Goal: Task Accomplishment & Management: Manage account settings

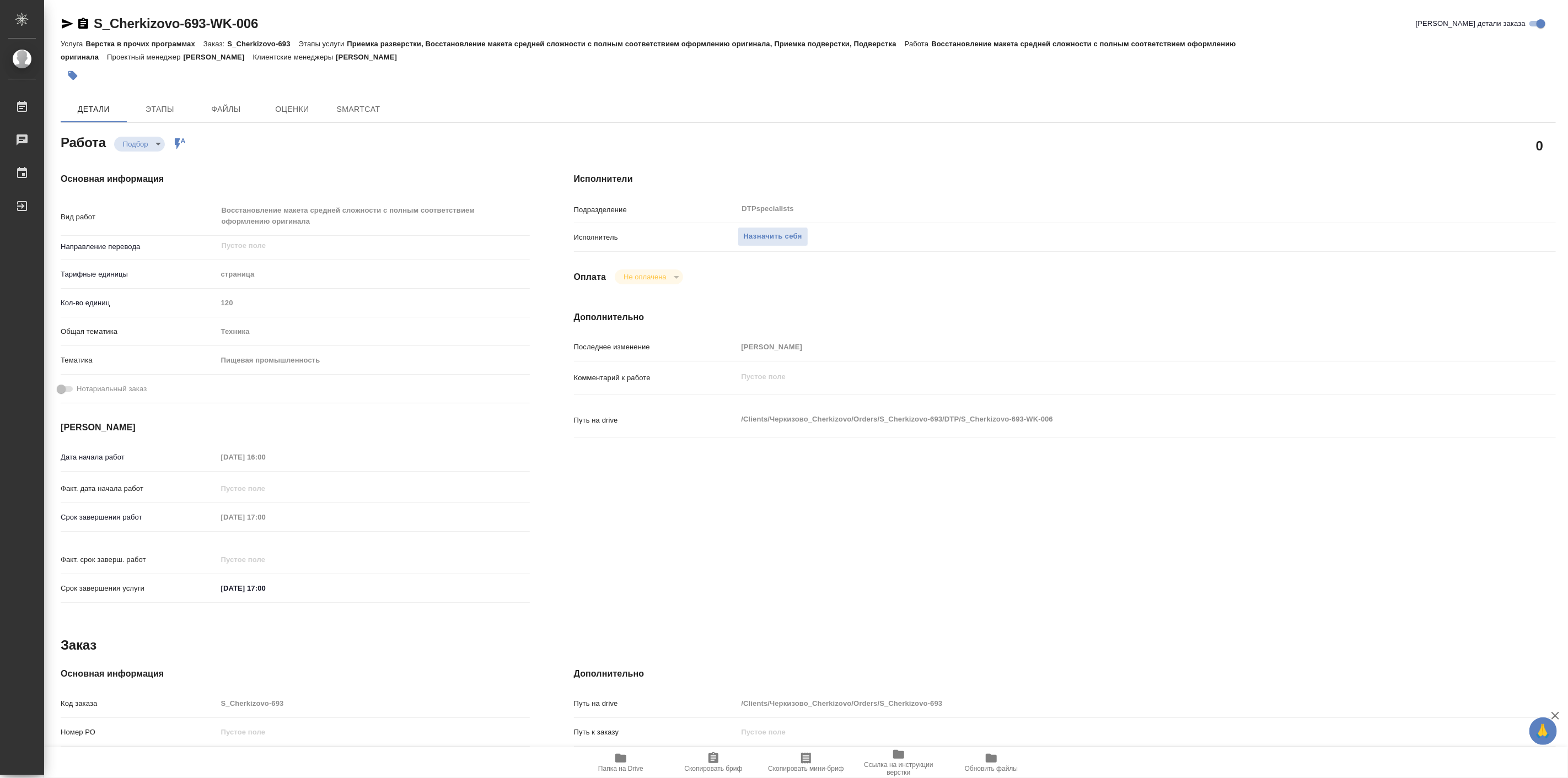
type textarea "x"
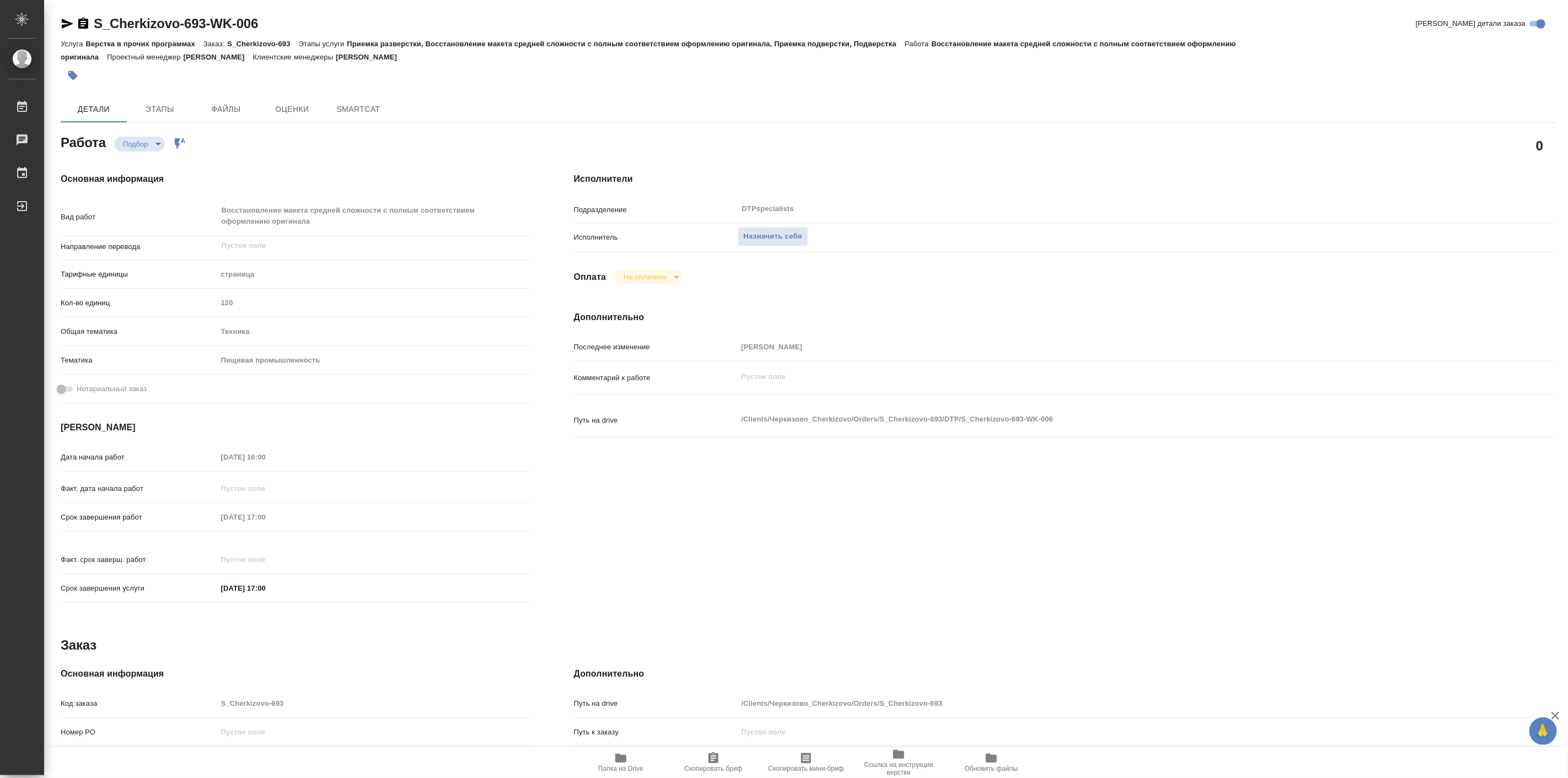
type textarea "x"
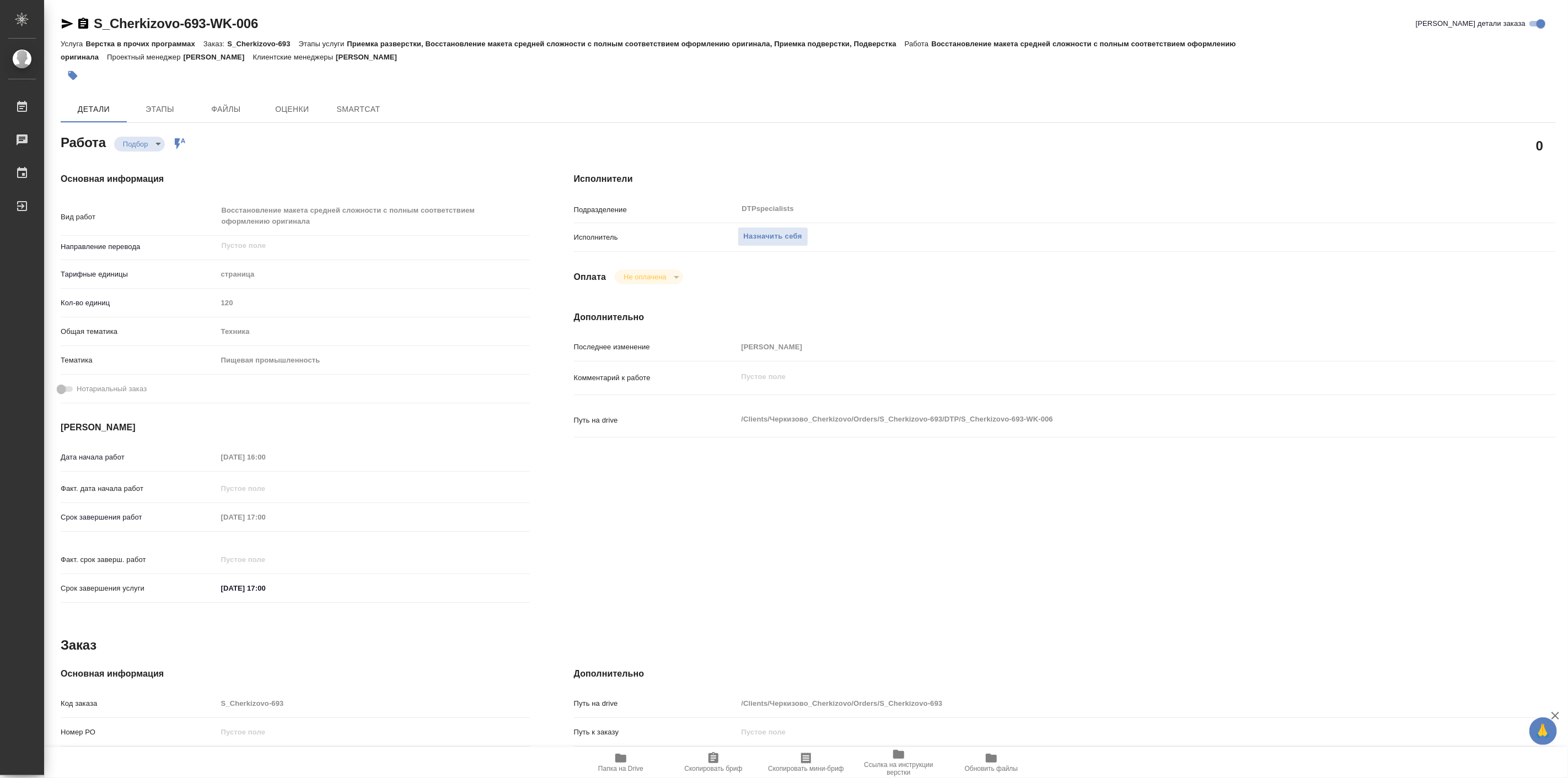
type textarea "x"
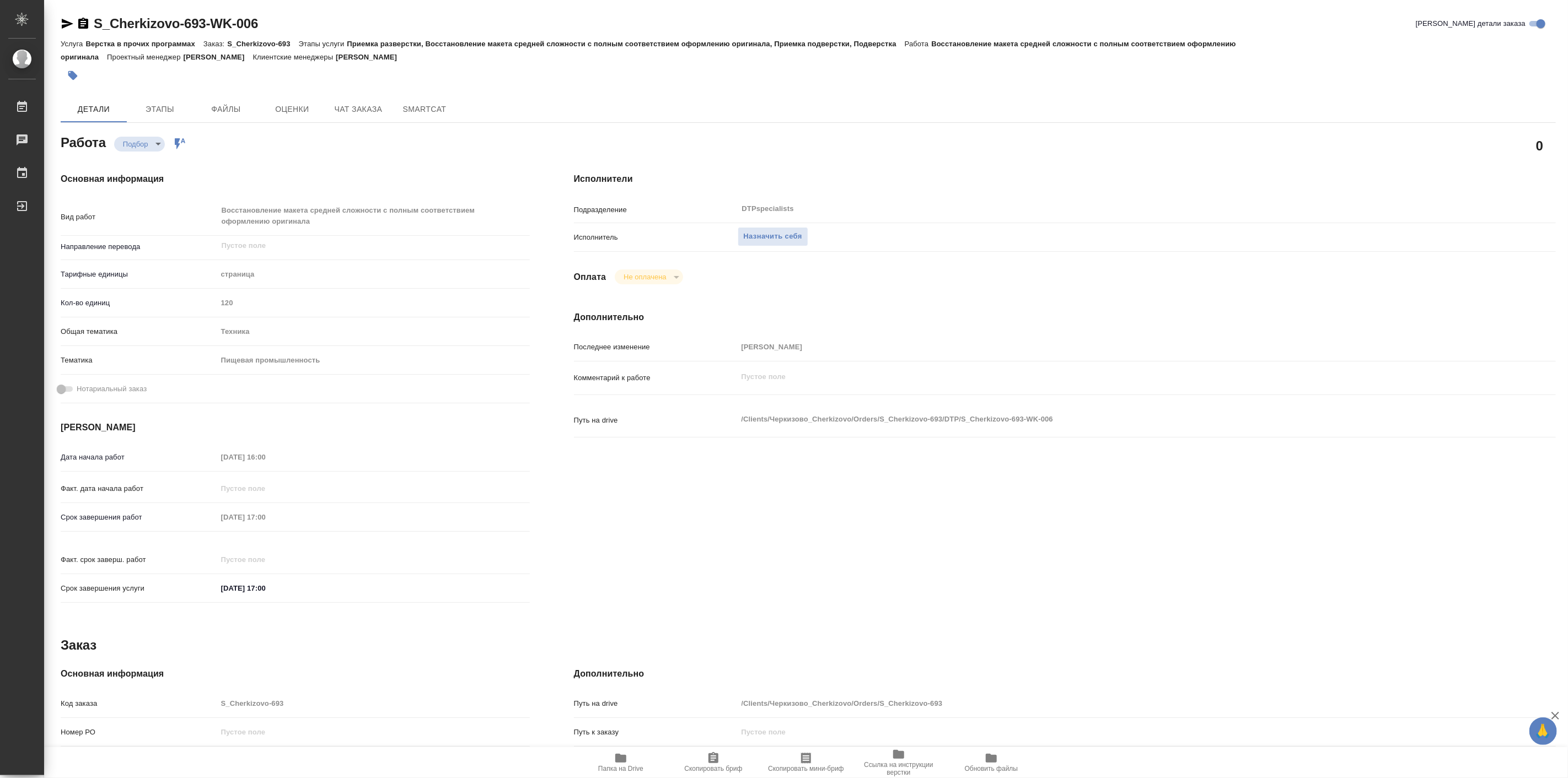
type textarea "x"
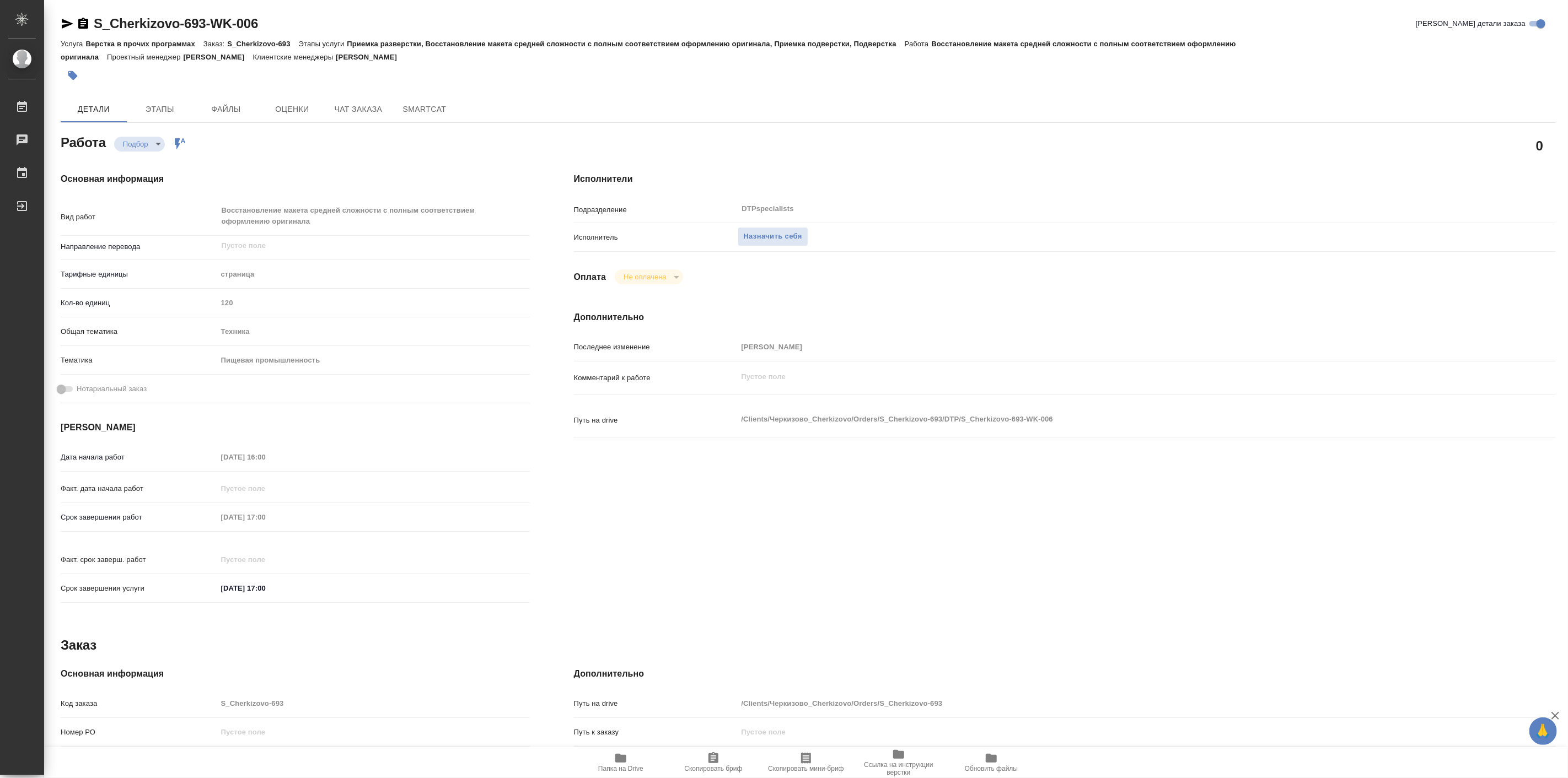
type textarea "x"
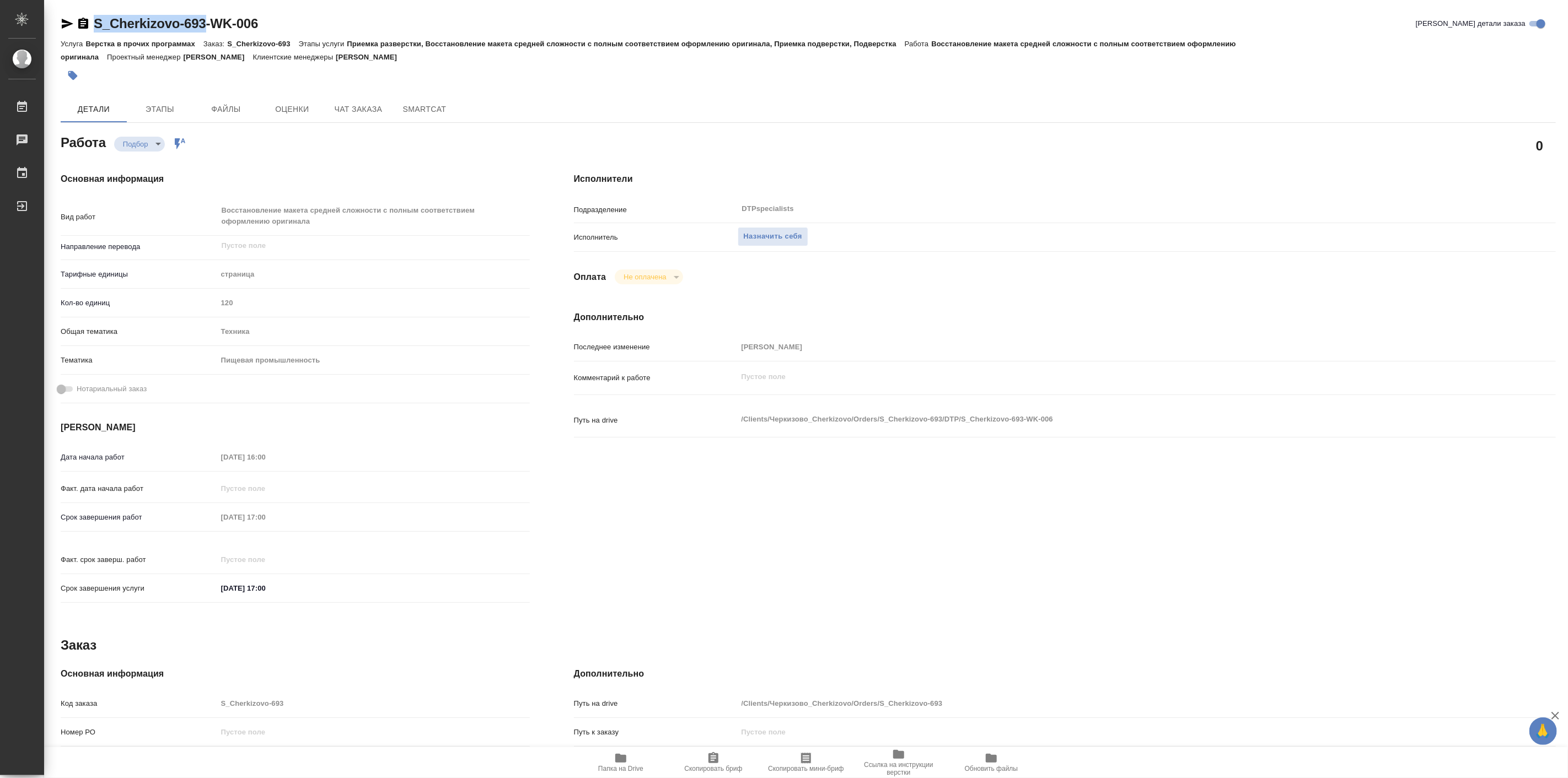
drag, startPoint x: 92, startPoint y: 11, endPoint x: 204, endPoint y: 24, distance: 112.8
click at [204, 24] on div "S_Cherkizovo-693-WK-006 Кратко детали заказа Услуга Верстка в прочих программах…" at bounding box center [807, 480] width 1507 height 962
copy link "S_Cherkizovo-693"
click at [621, 768] on span "Папка на Drive" at bounding box center [621, 769] width 45 height 7
type textarea "x"
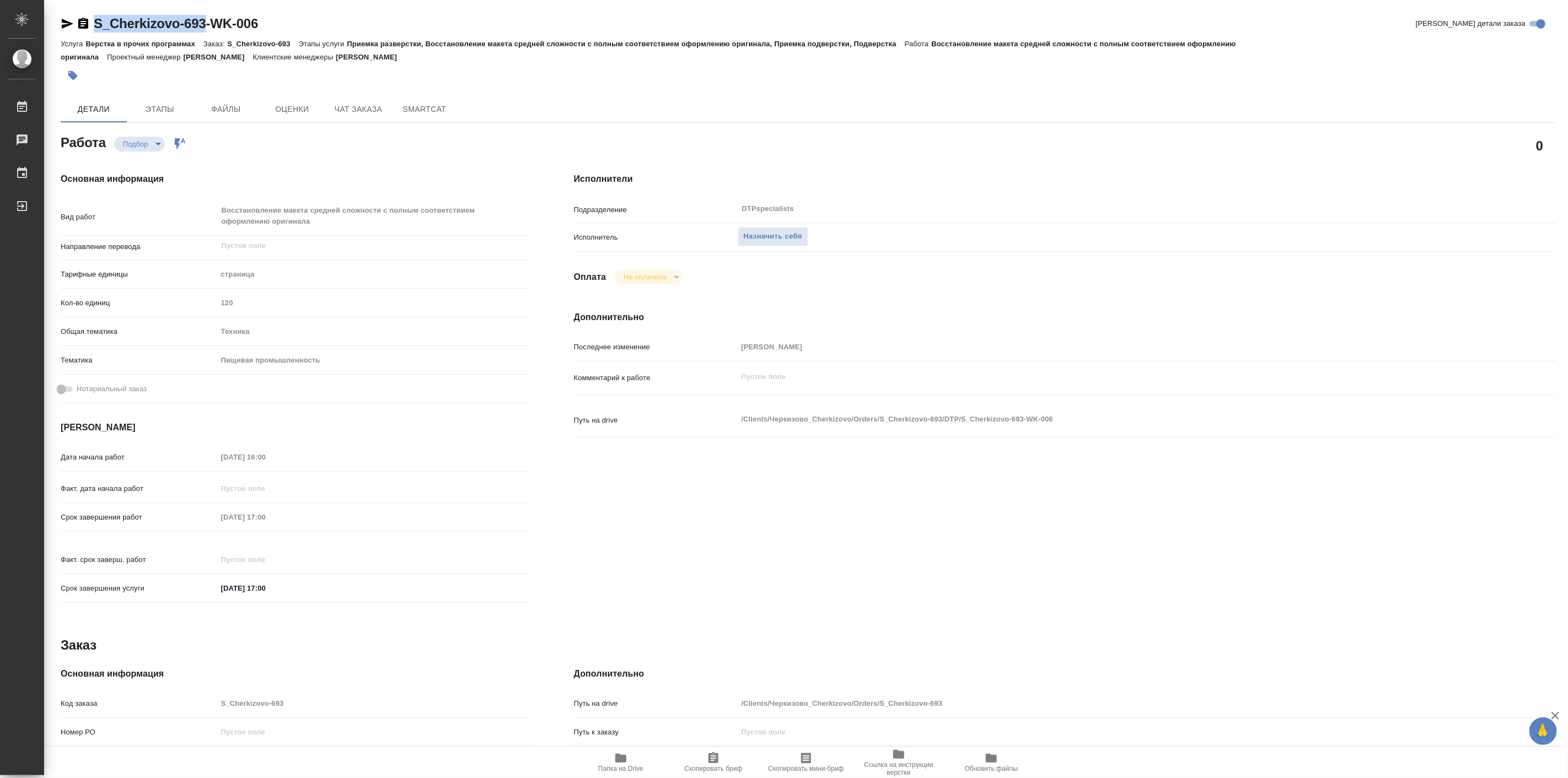
type textarea "x"
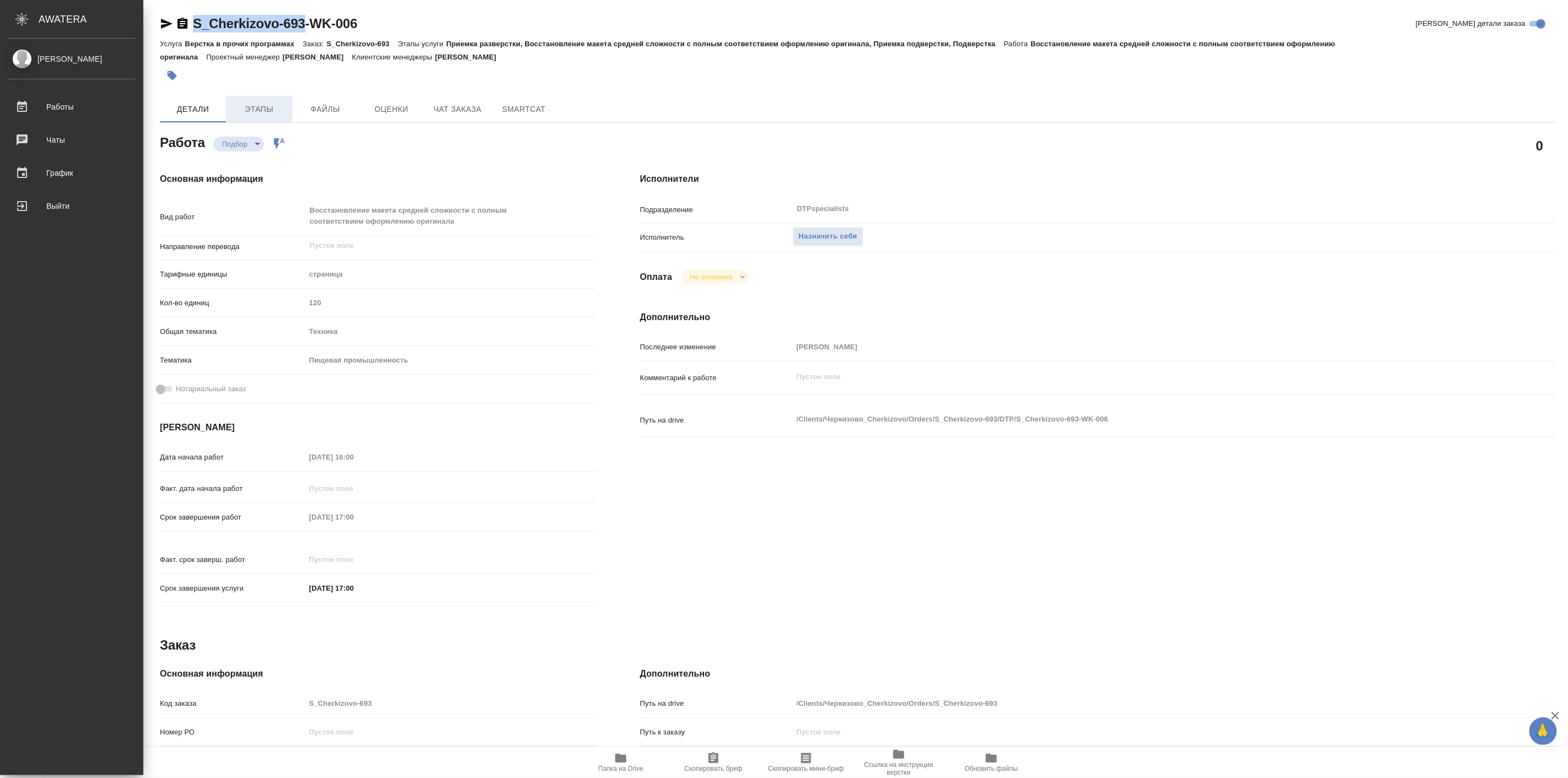
type textarea "x"
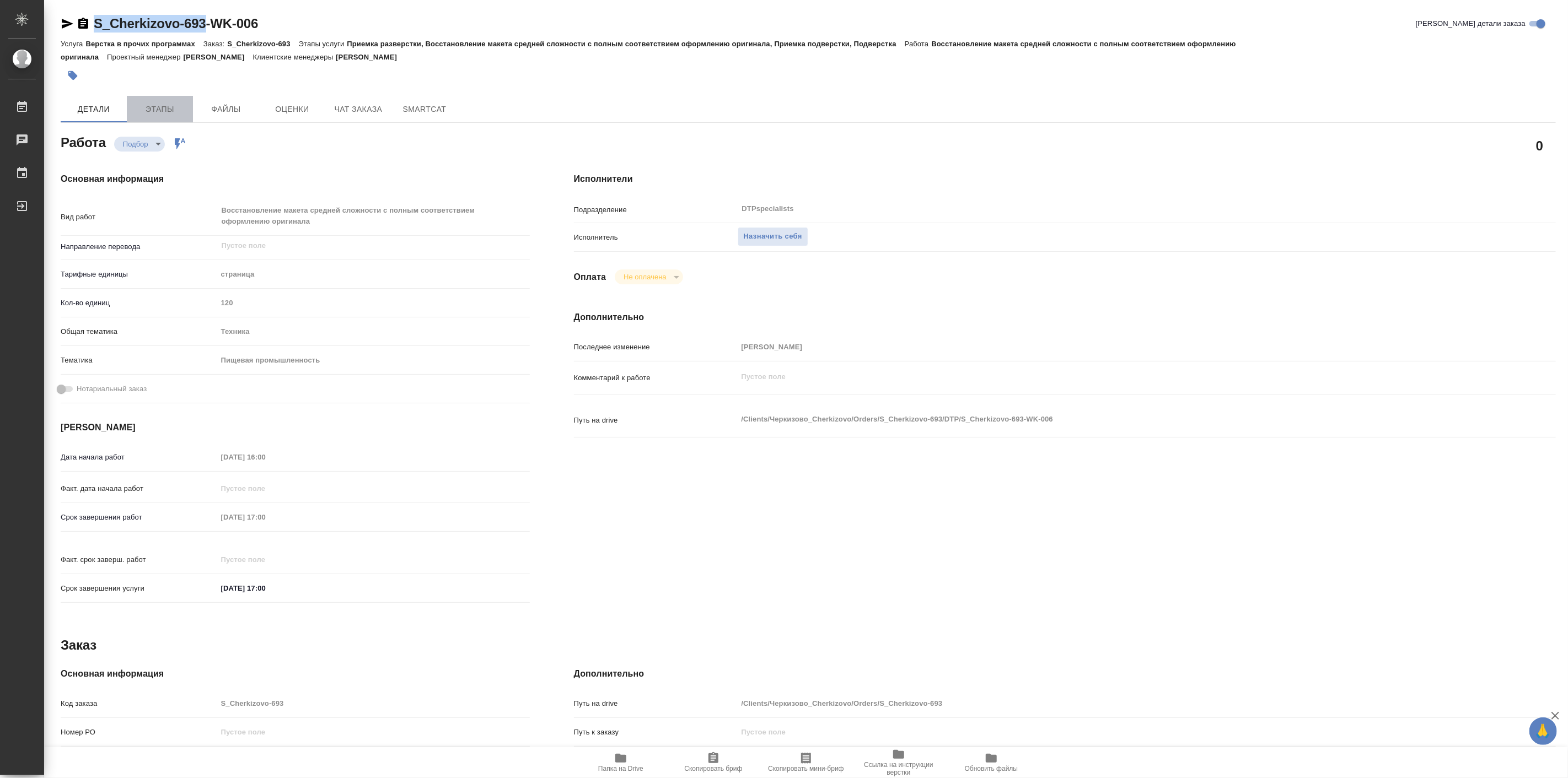
click at [157, 108] on span "Этапы" at bounding box center [160, 109] width 53 height 14
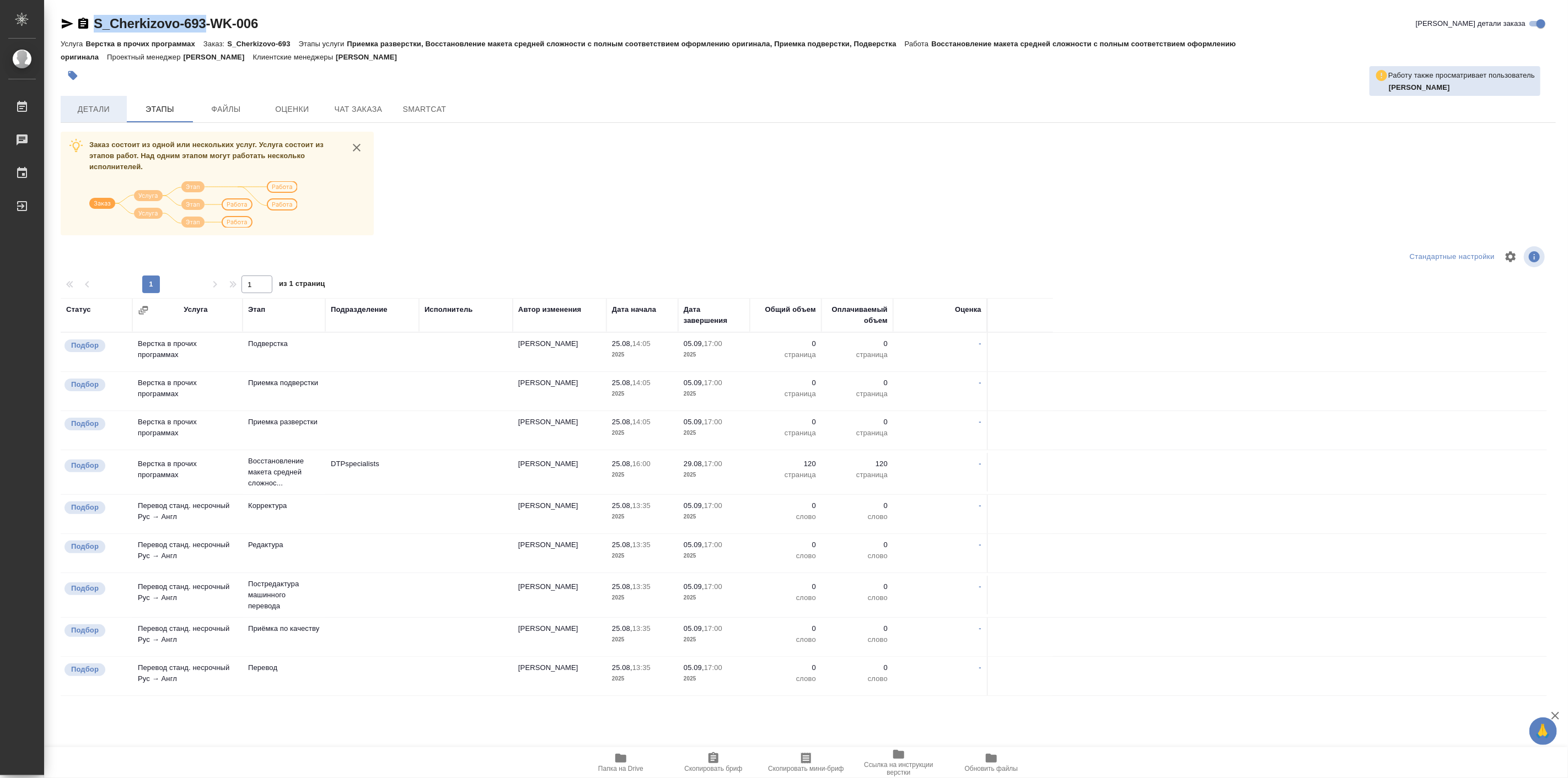
click at [91, 112] on span "Детали" at bounding box center [93, 109] width 53 height 14
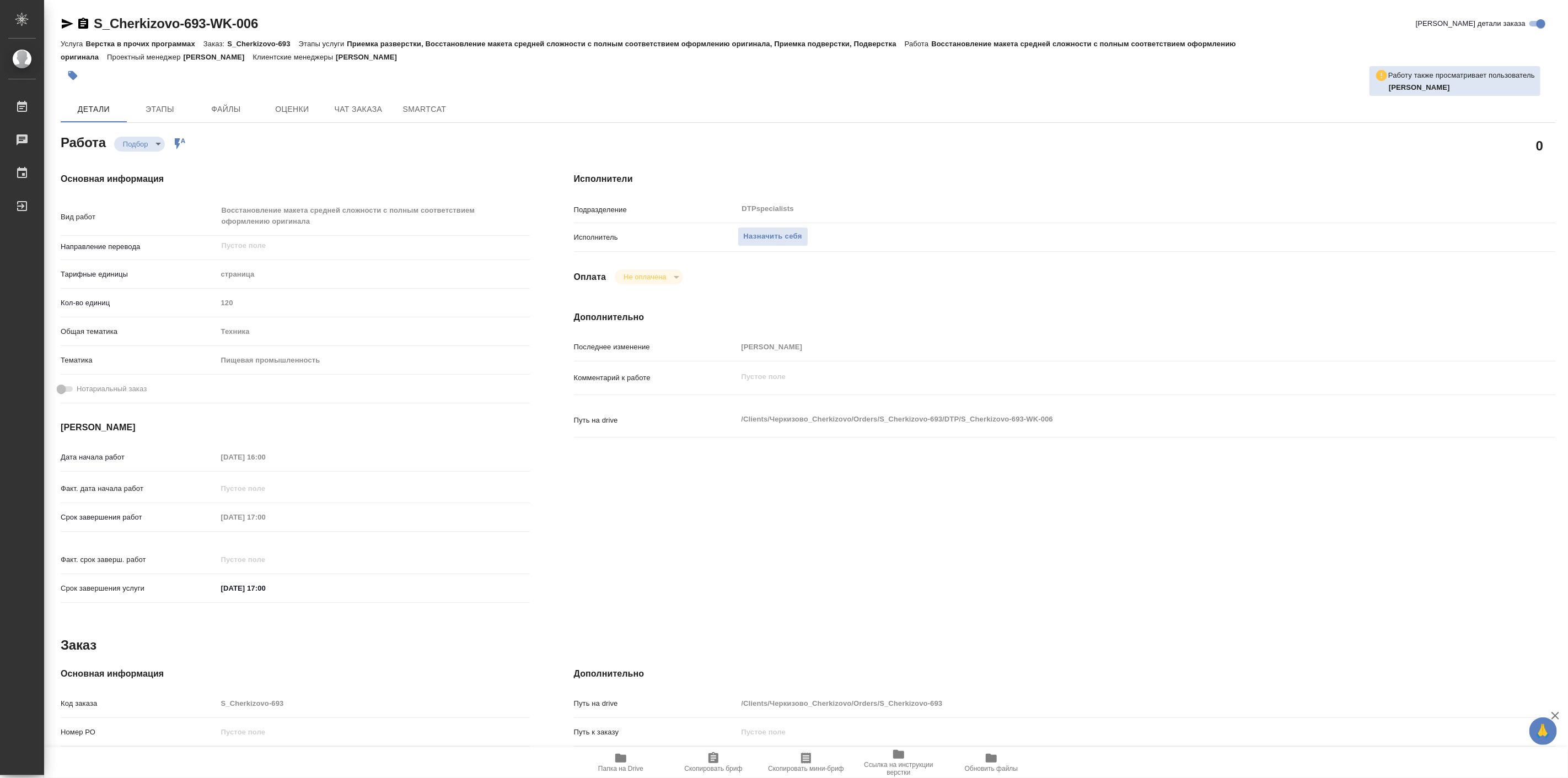
type textarea "x"
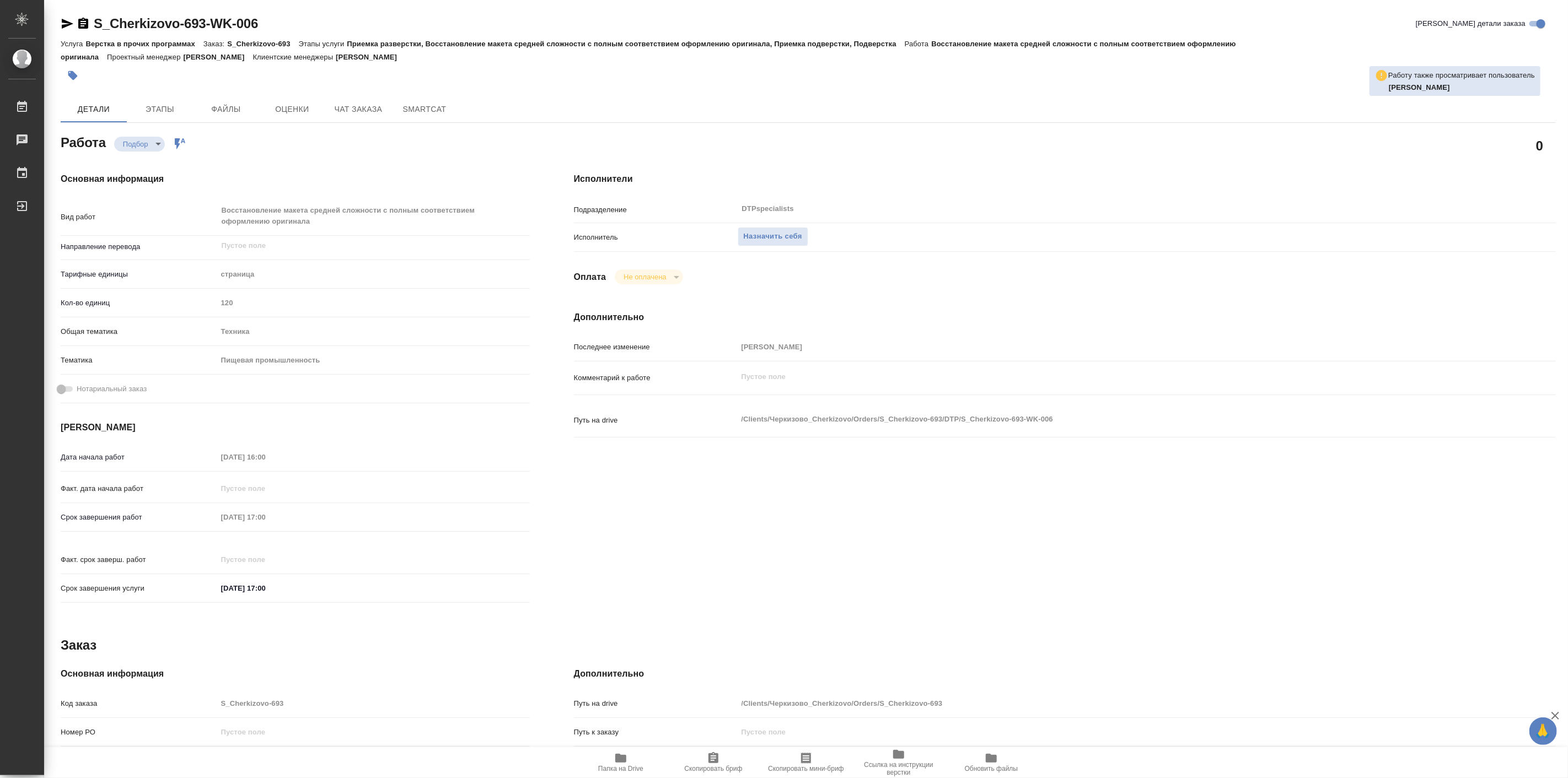
type textarea "x"
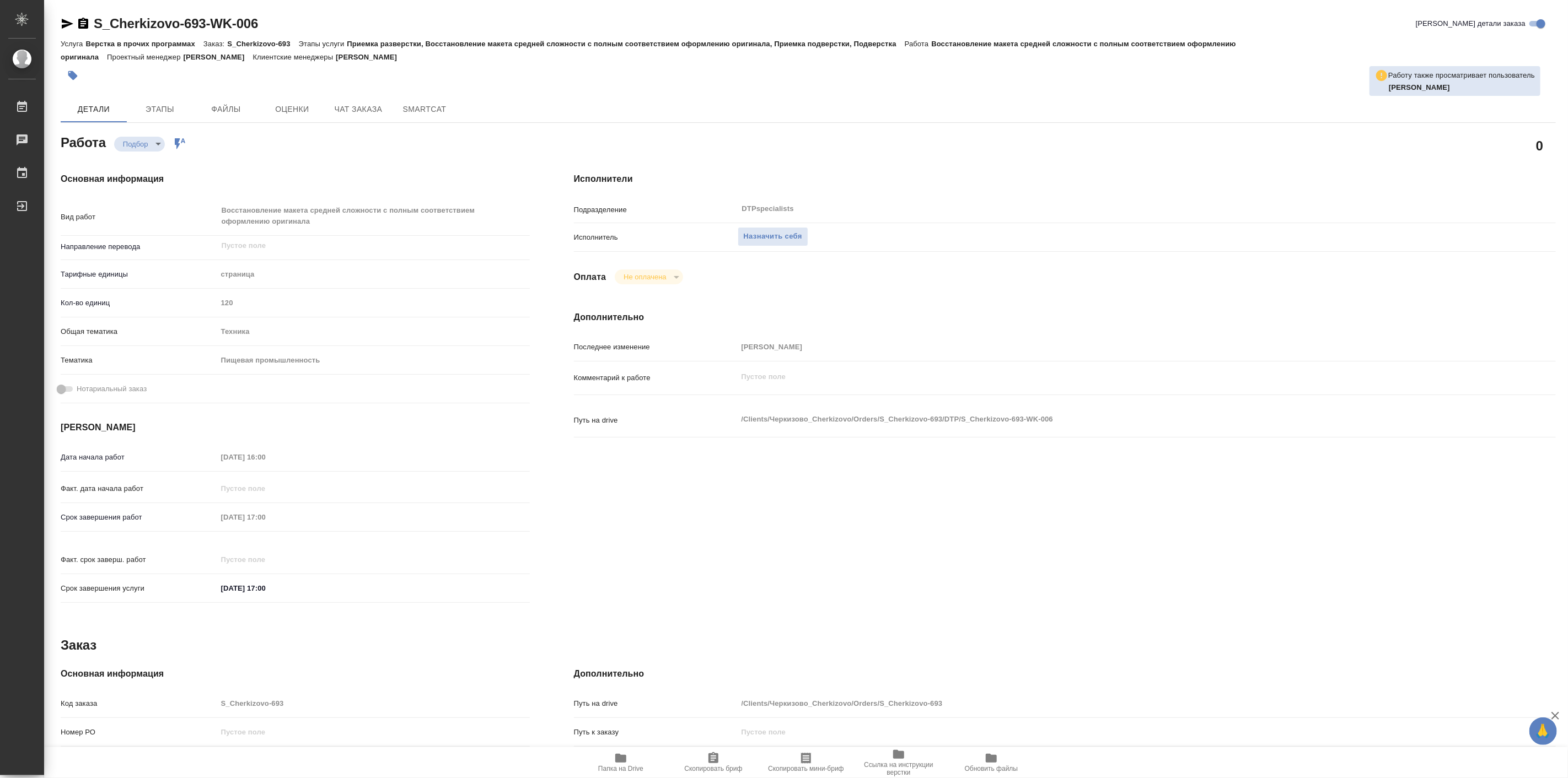
type textarea "x"
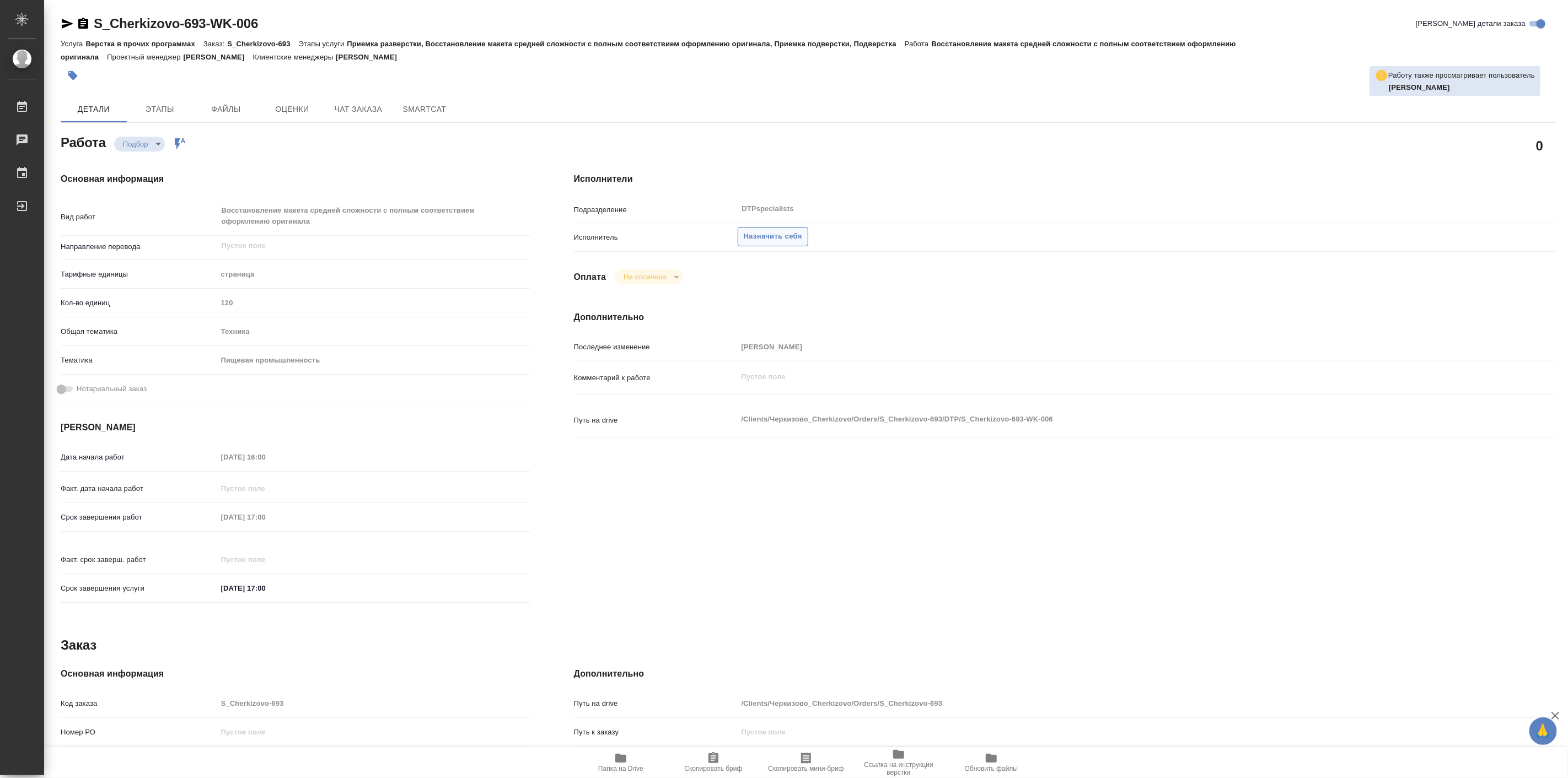
type textarea "x"
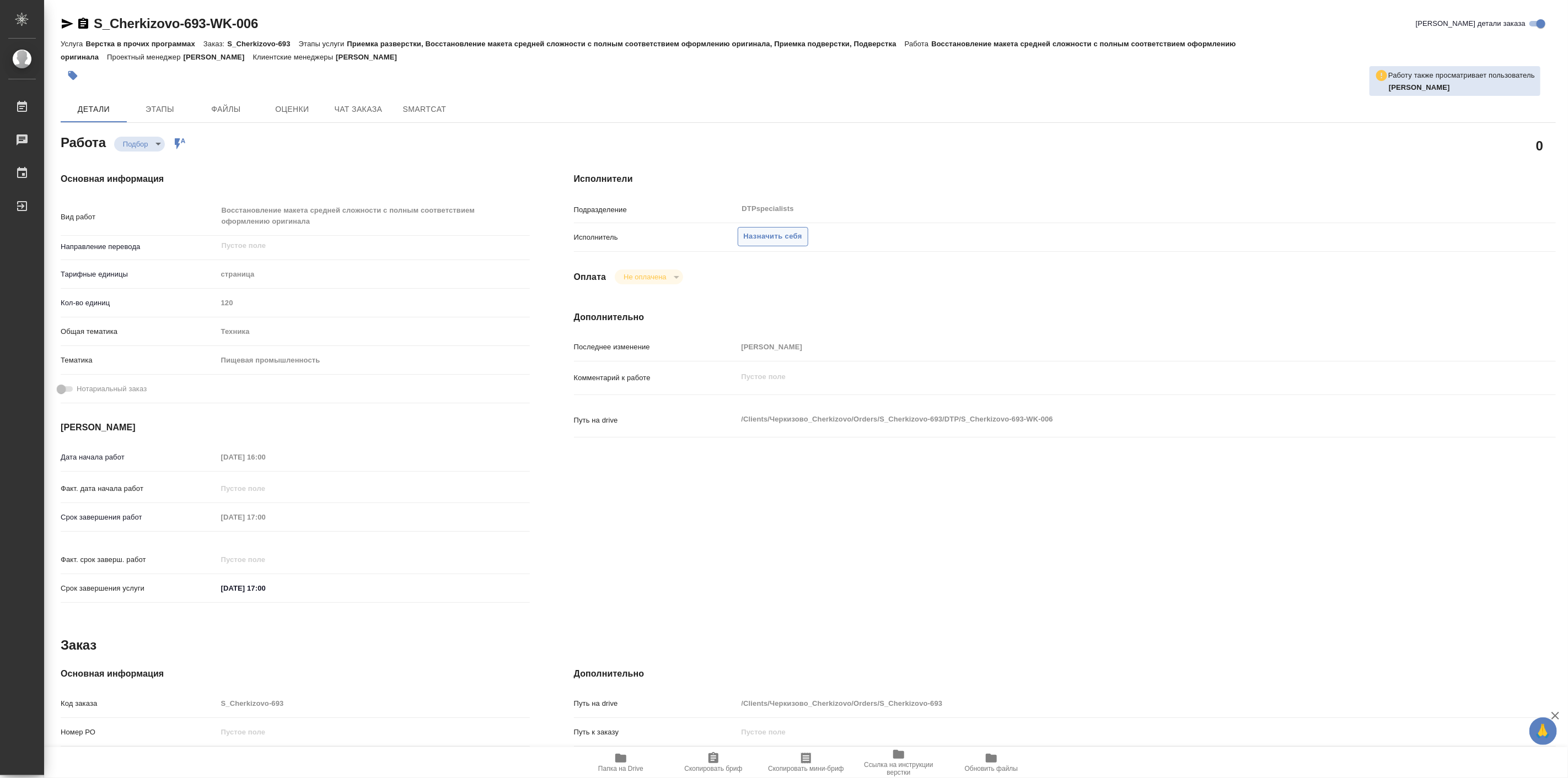
click at [797, 241] on span "Назначить себя" at bounding box center [773, 237] width 59 height 13
type textarea "x"
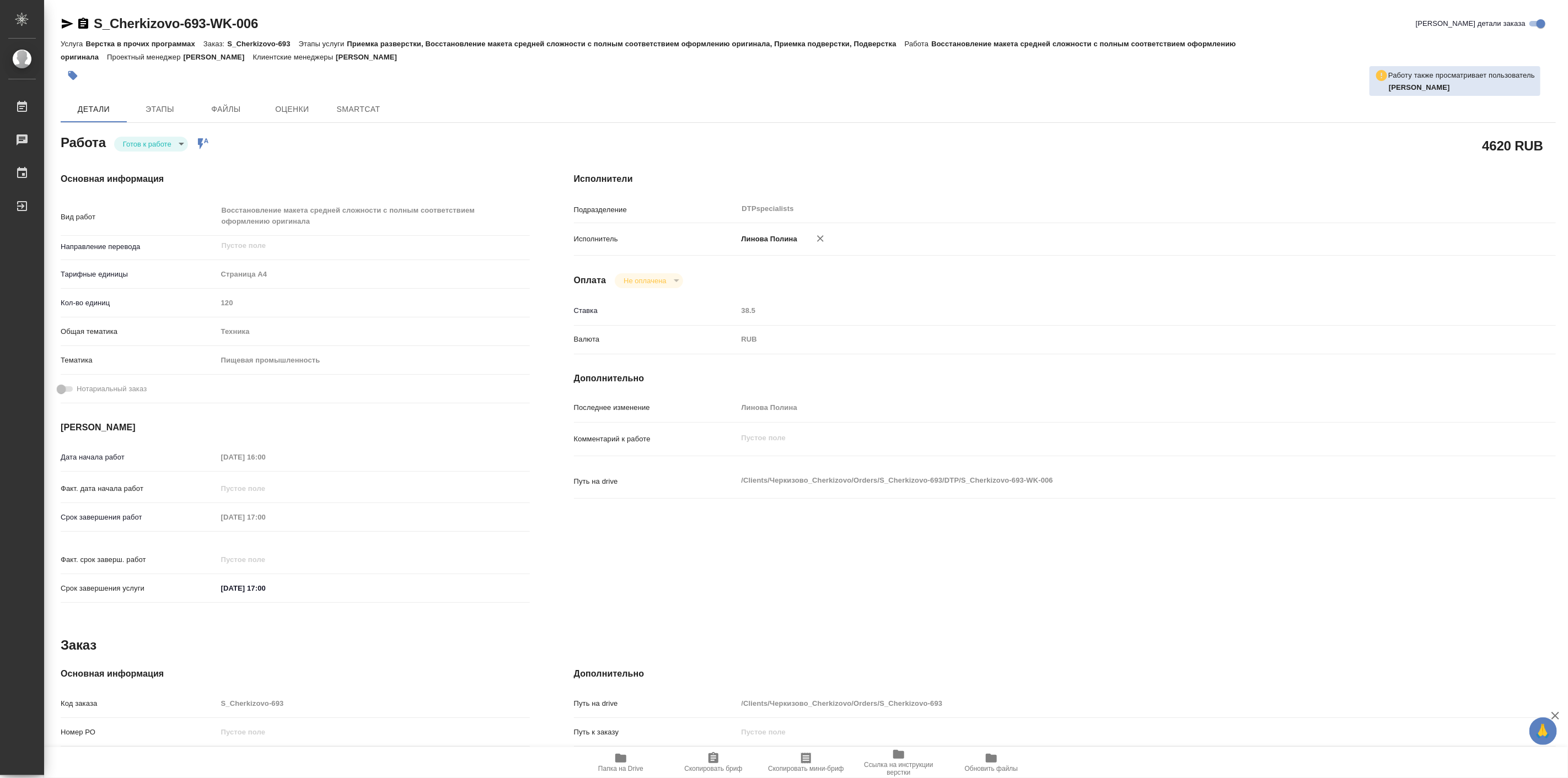
type textarea "x"
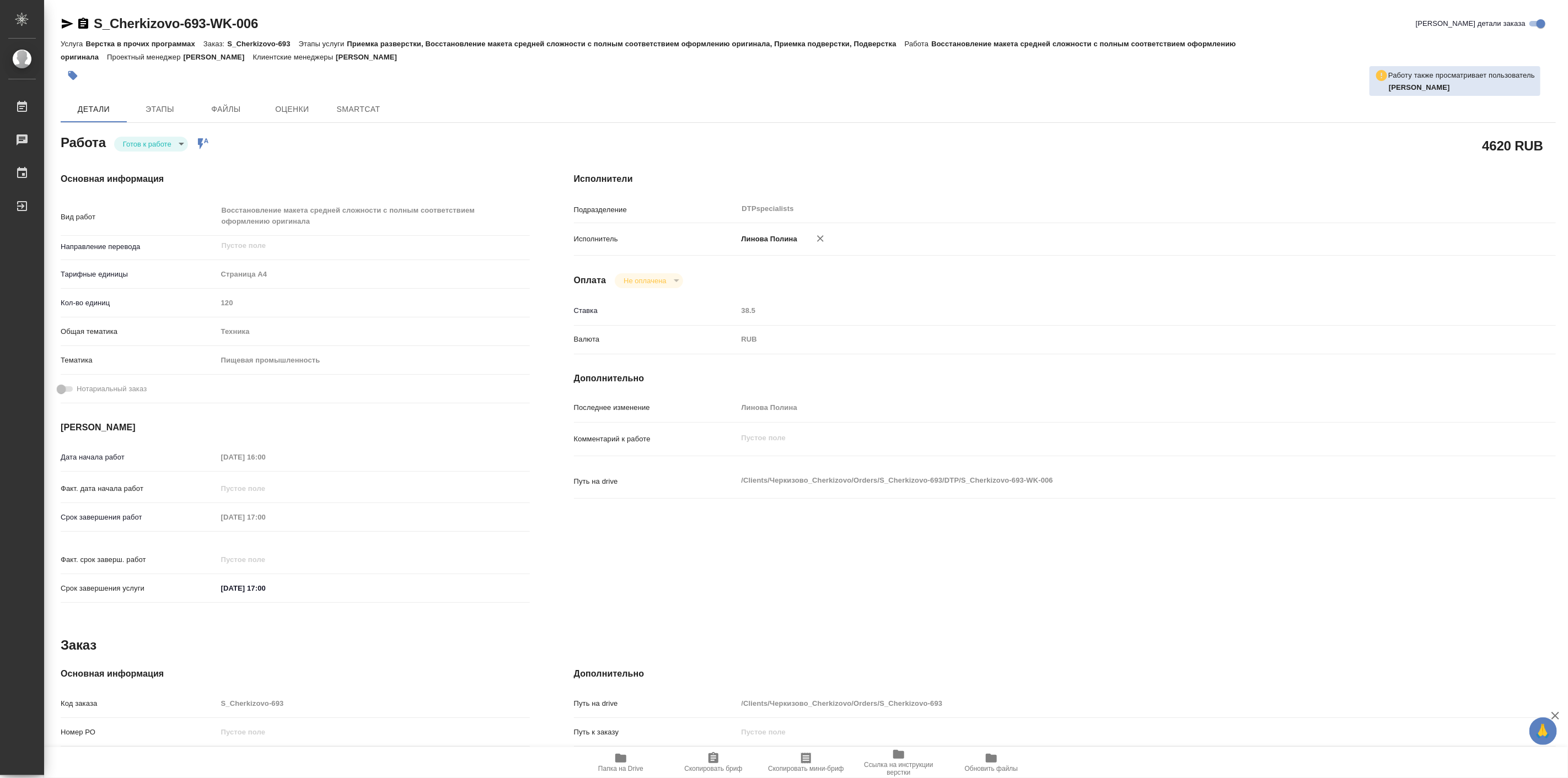
type textarea "x"
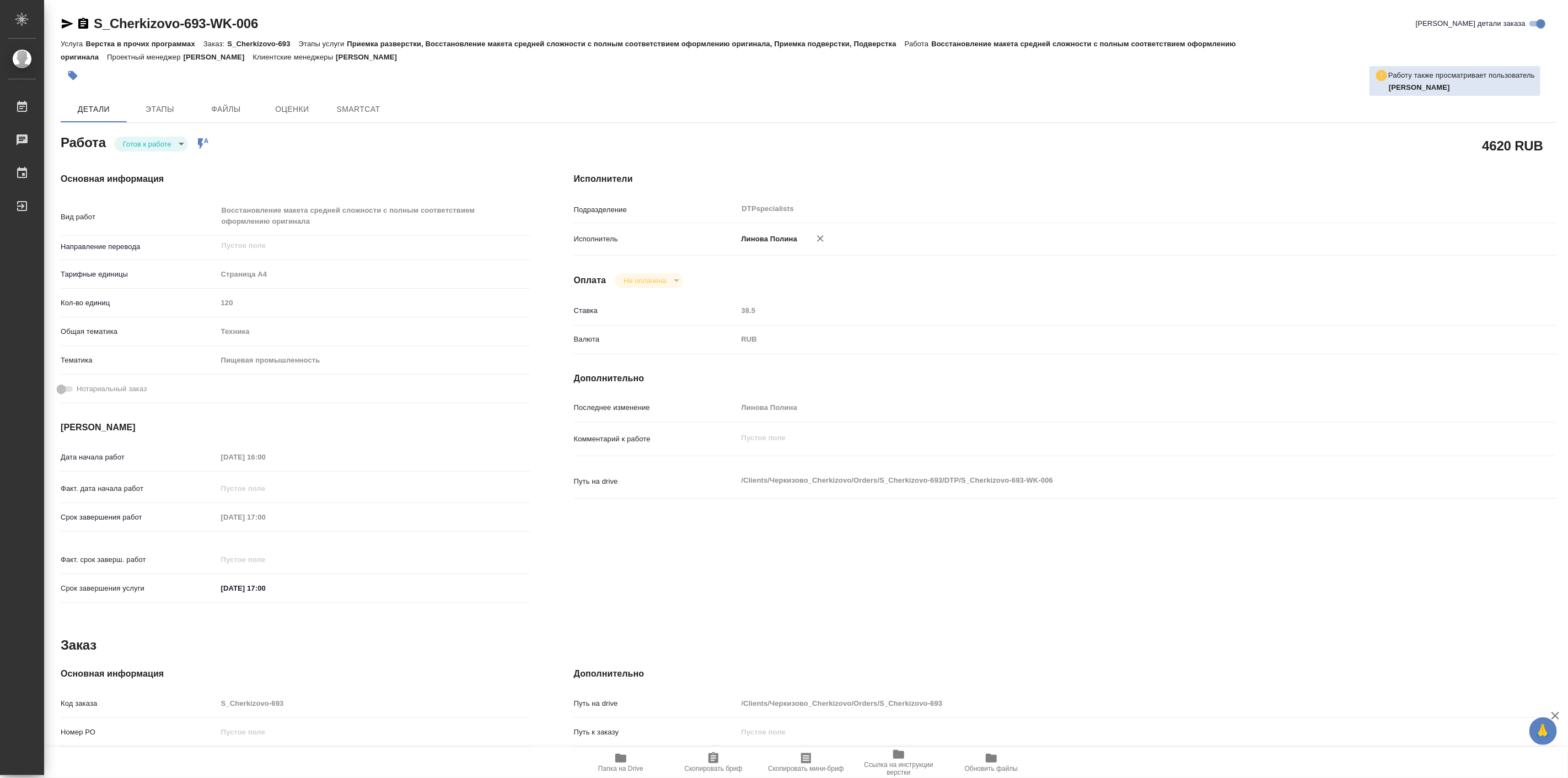
type textarea "x"
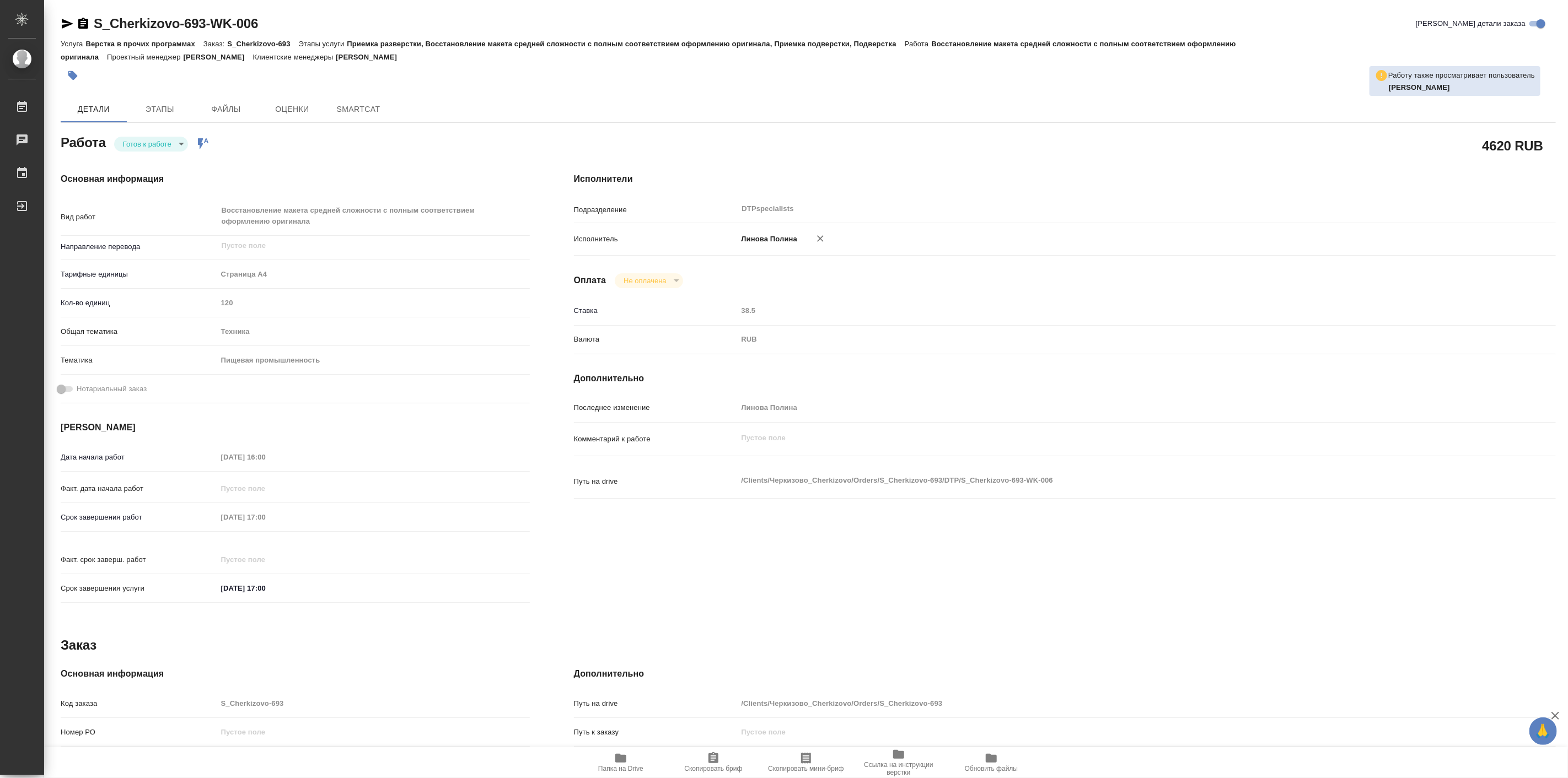
type textarea "x"
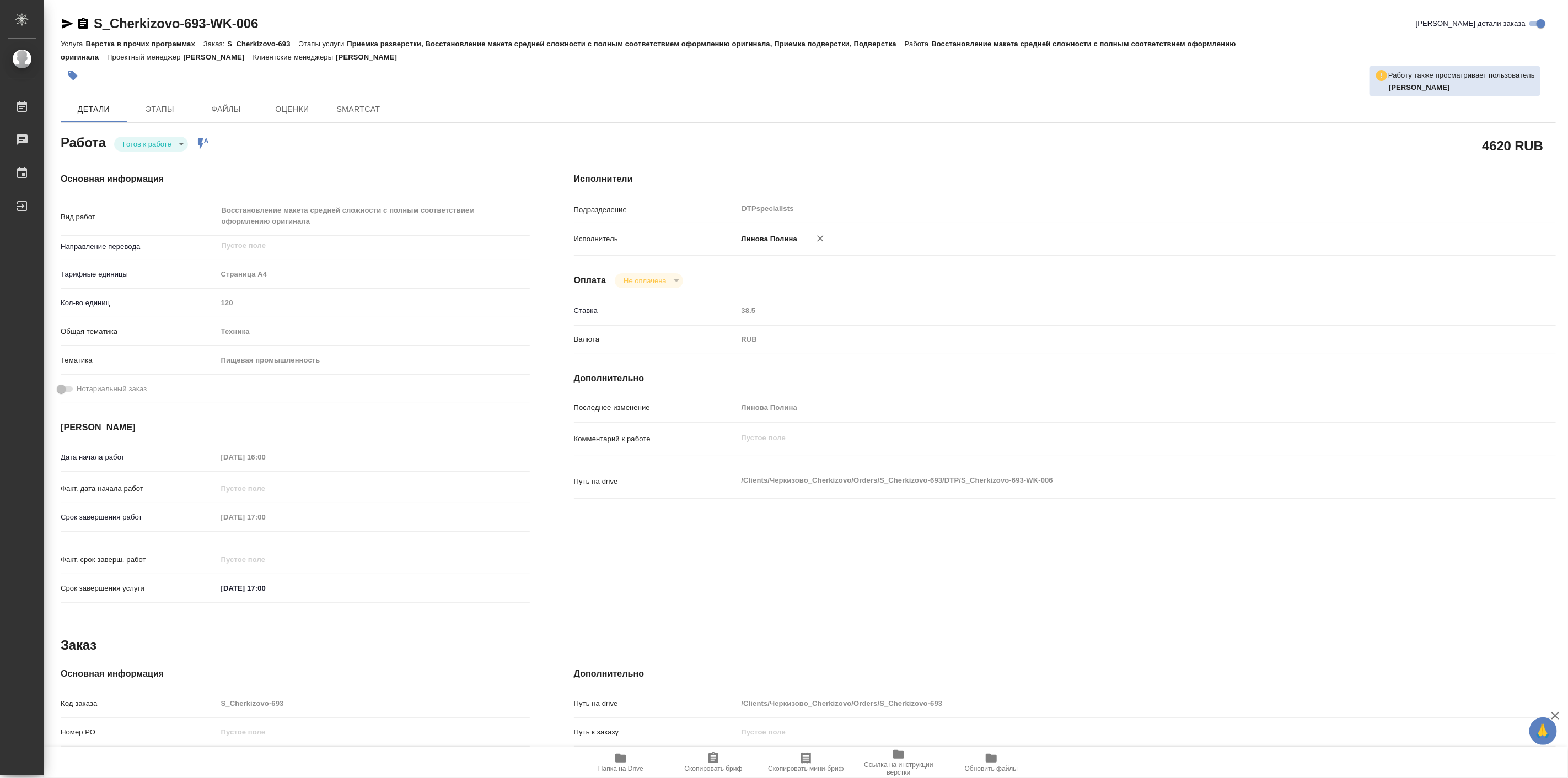
type textarea "x"
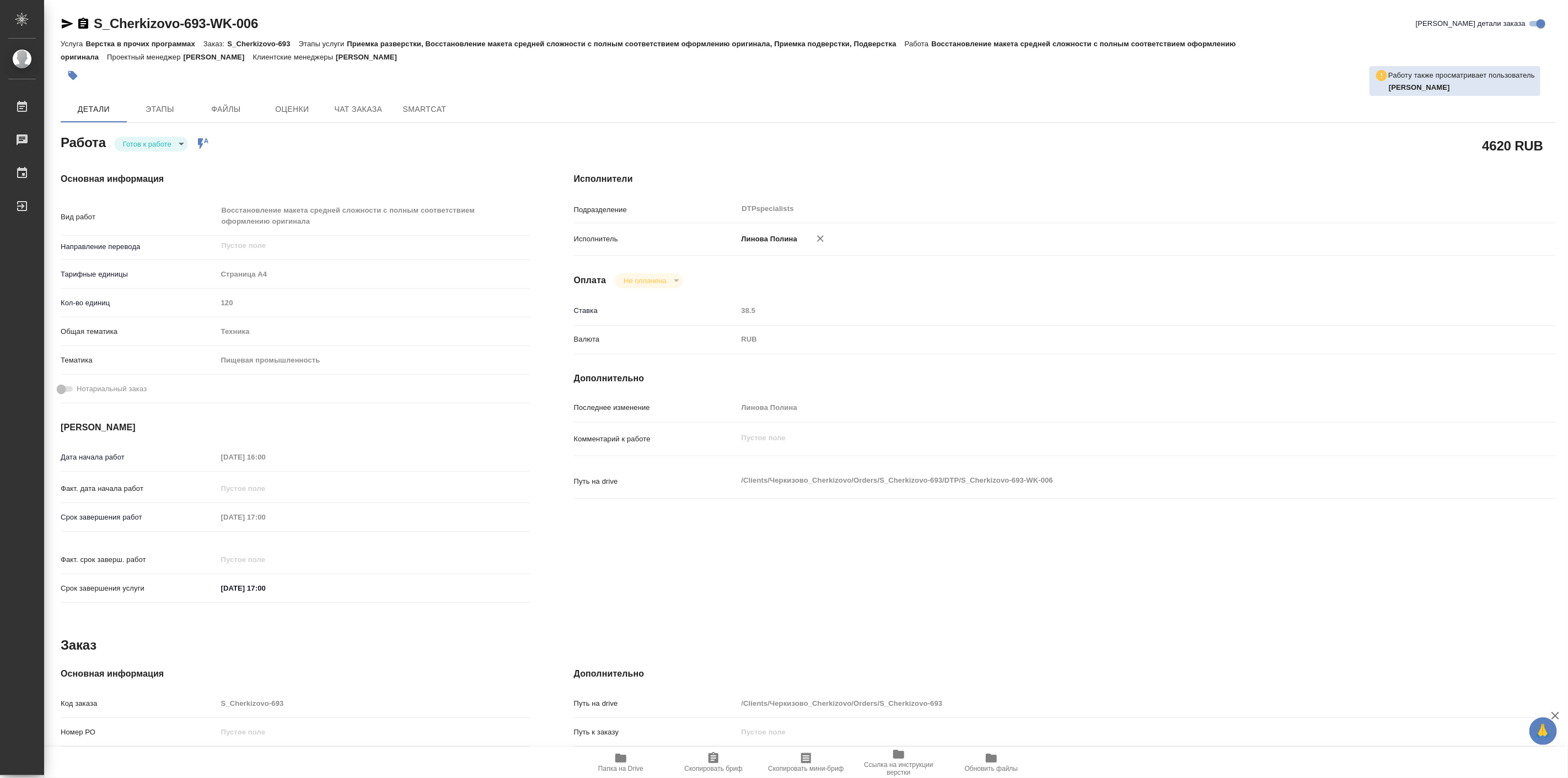
type textarea "x"
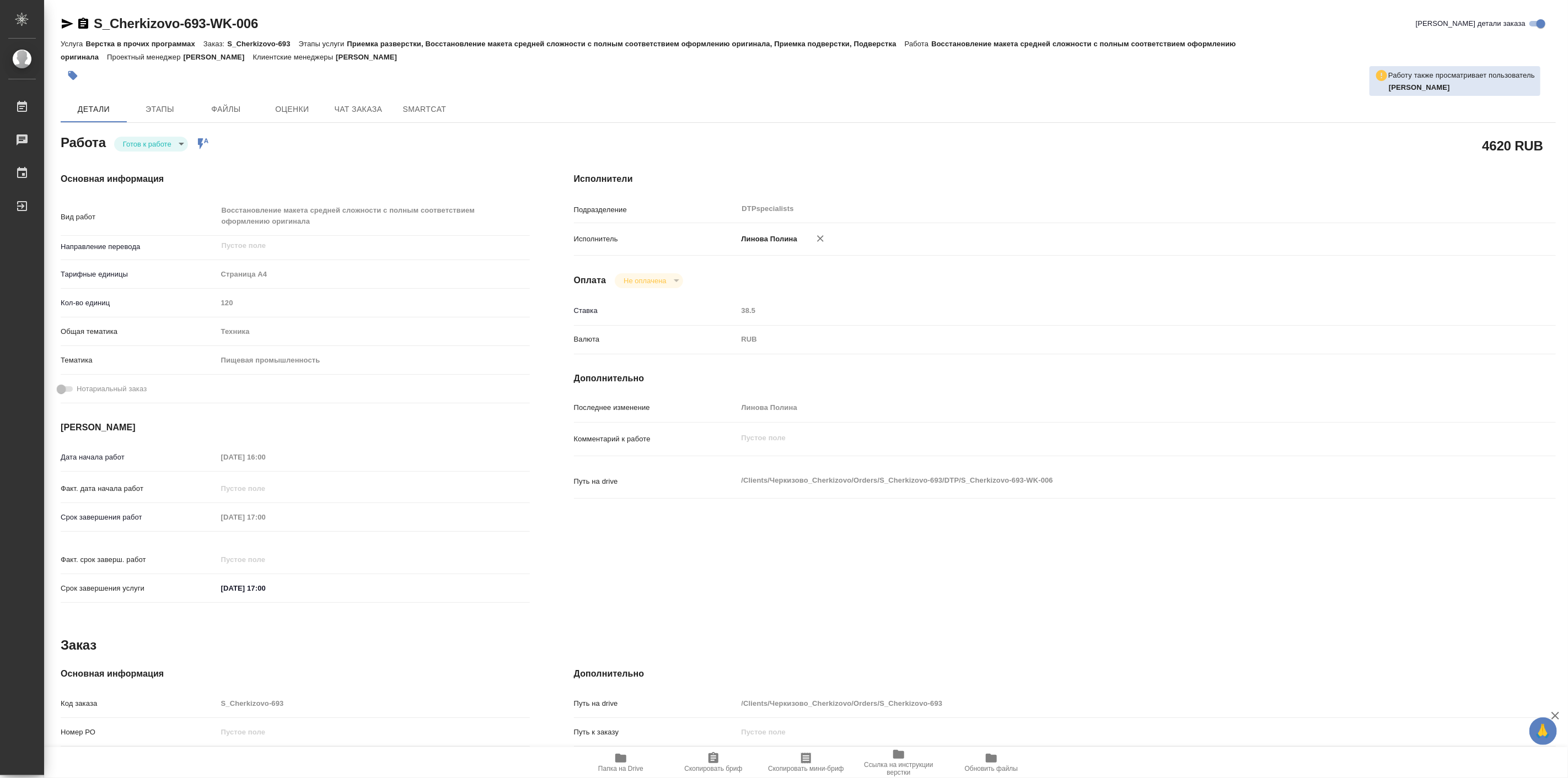
type textarea "x"
click at [1041, 265] on div "Исполнители Подразделение DTPspecialists ​ Исполнитель Линова Полина Оплата Не …" at bounding box center [1064, 391] width 1026 height 481
type textarea "x"
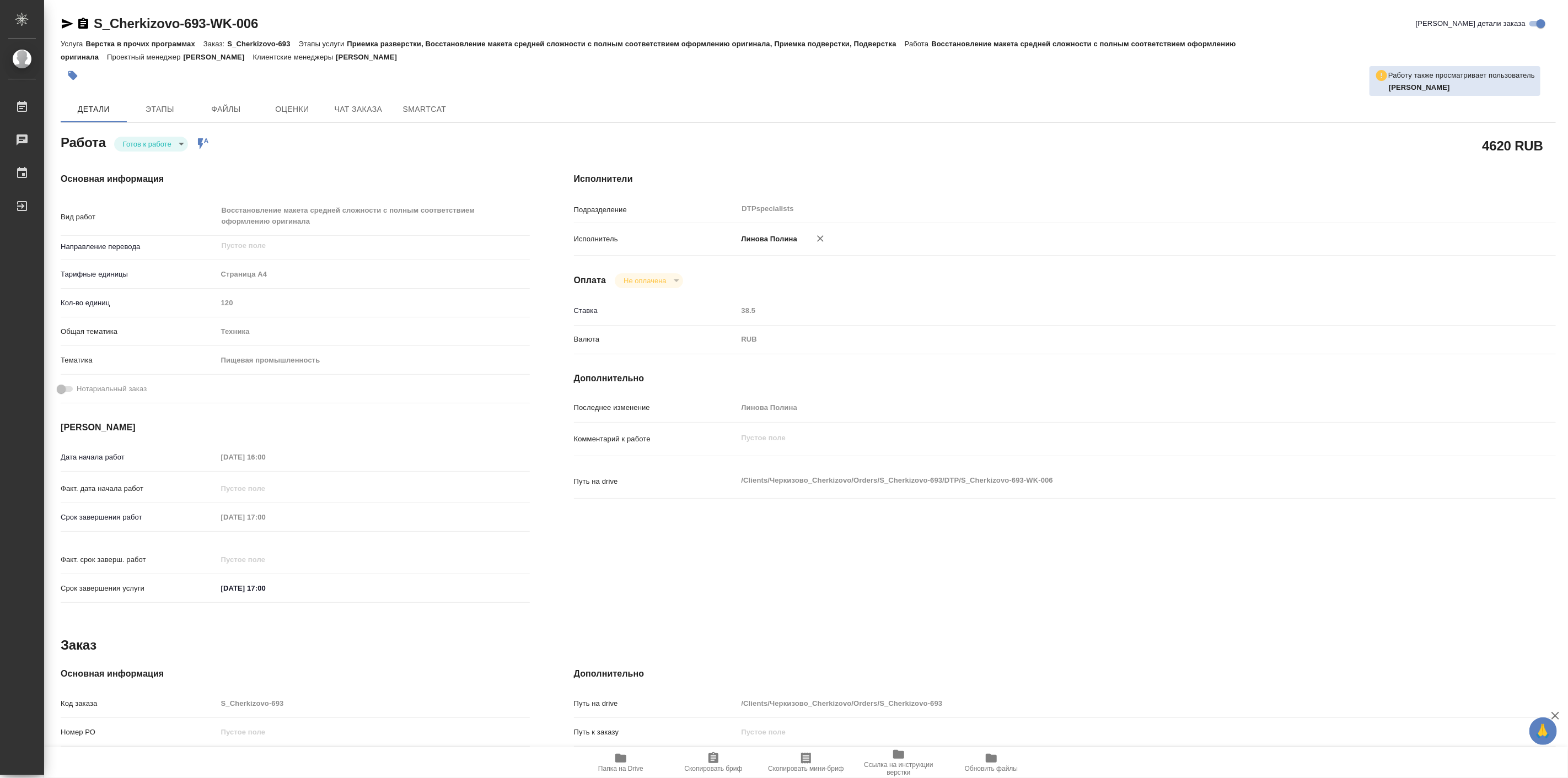
type textarea "x"
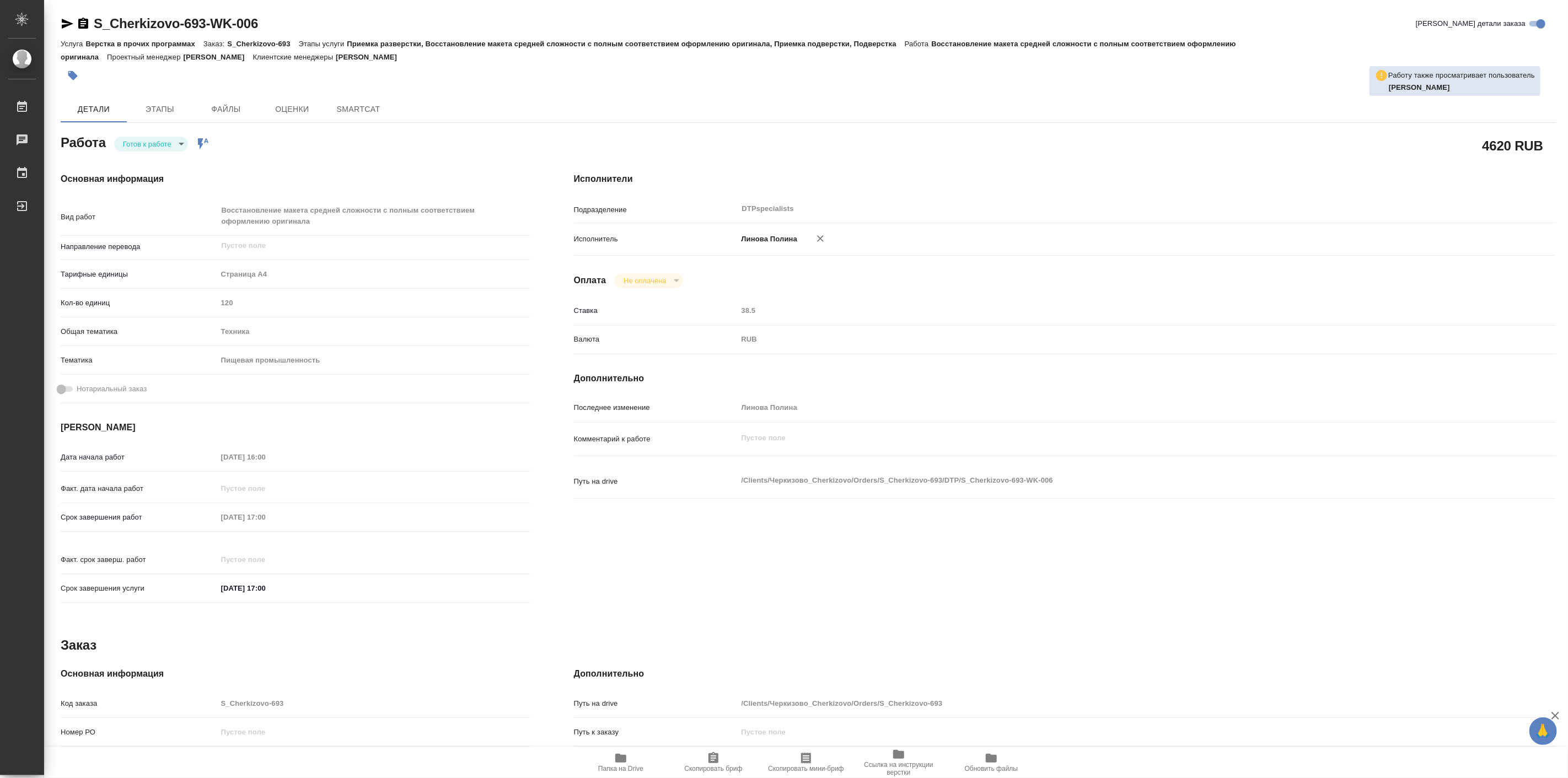
type textarea "x"
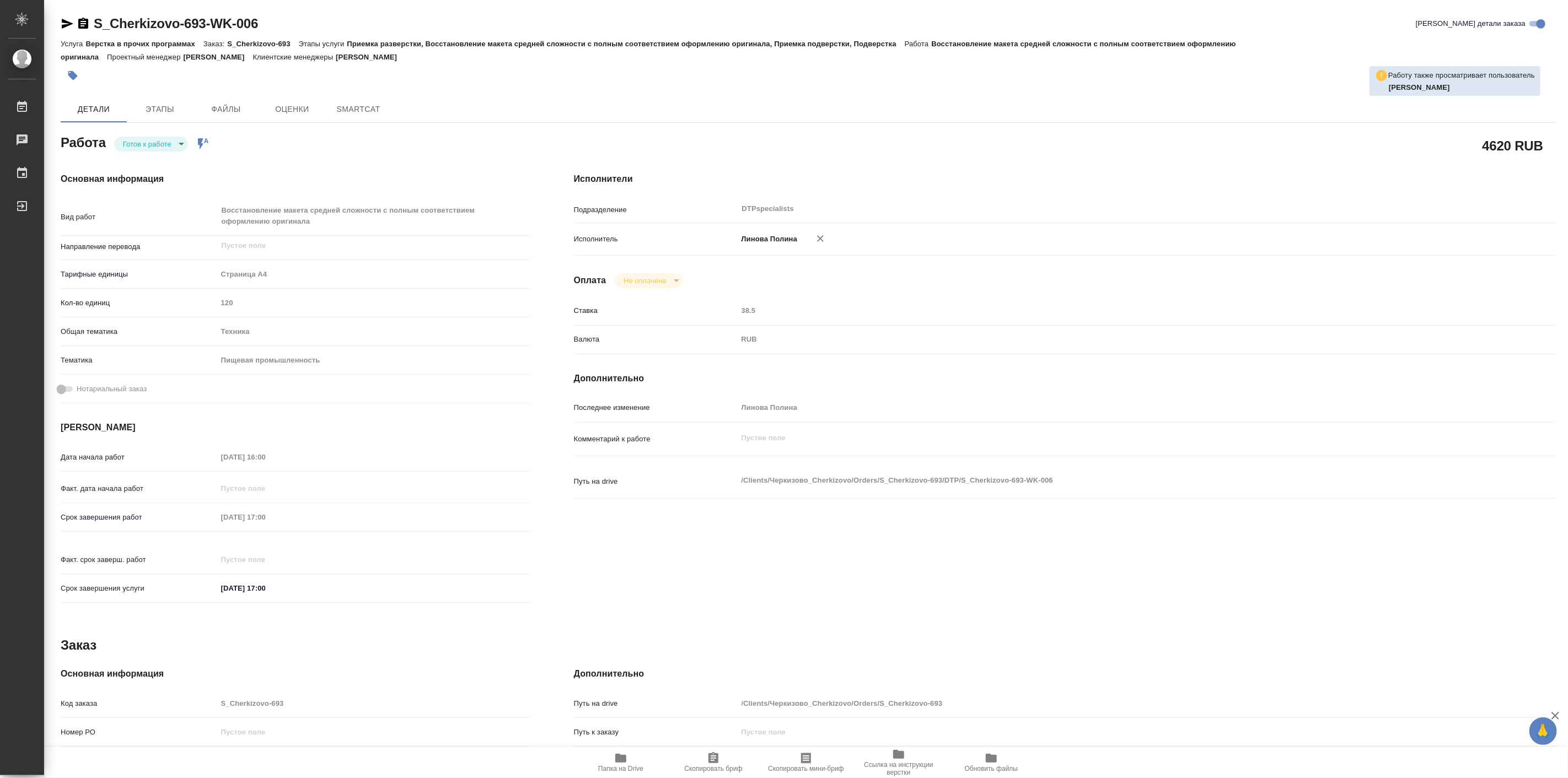
type textarea "x"
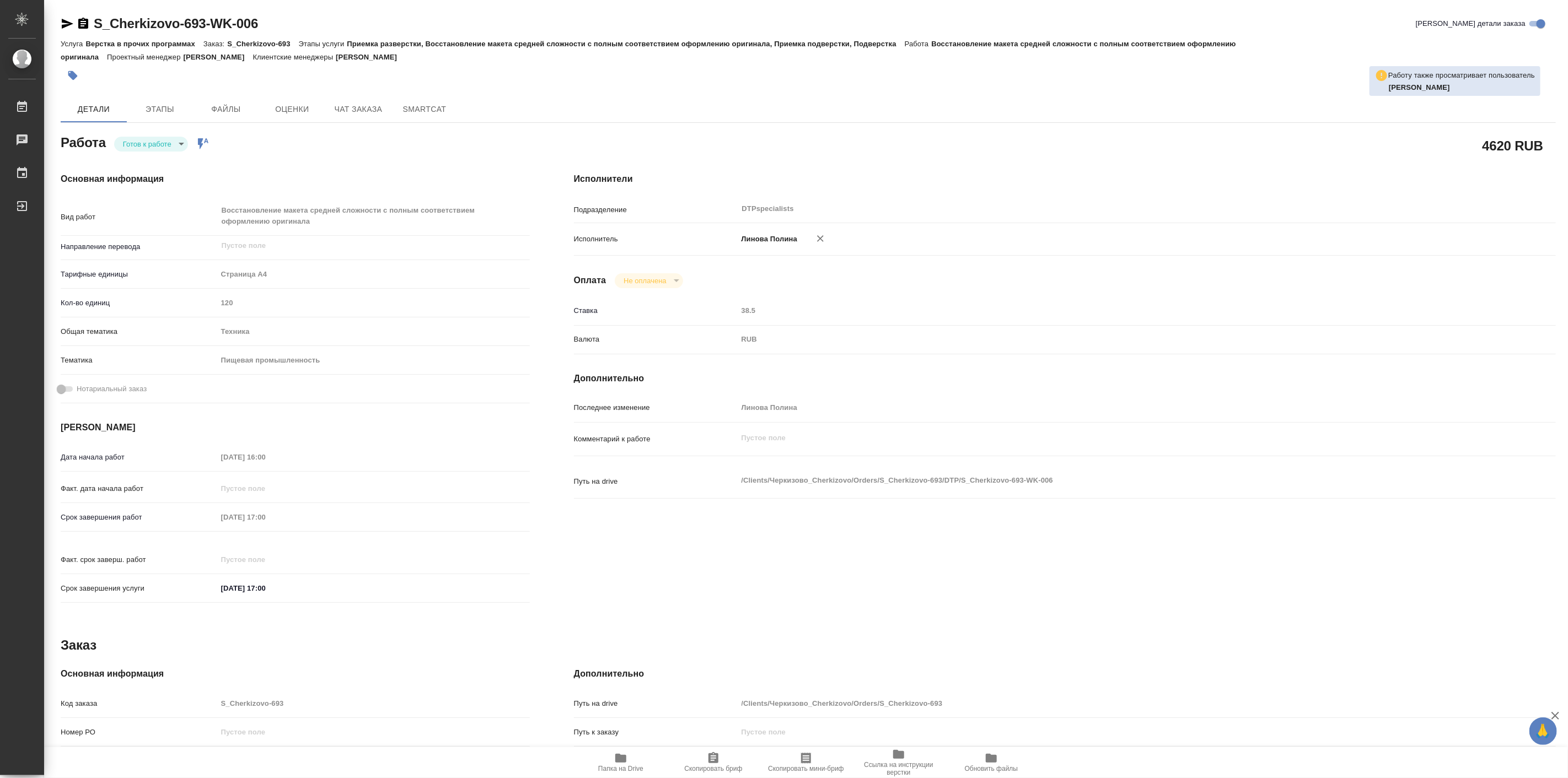
type textarea "x"
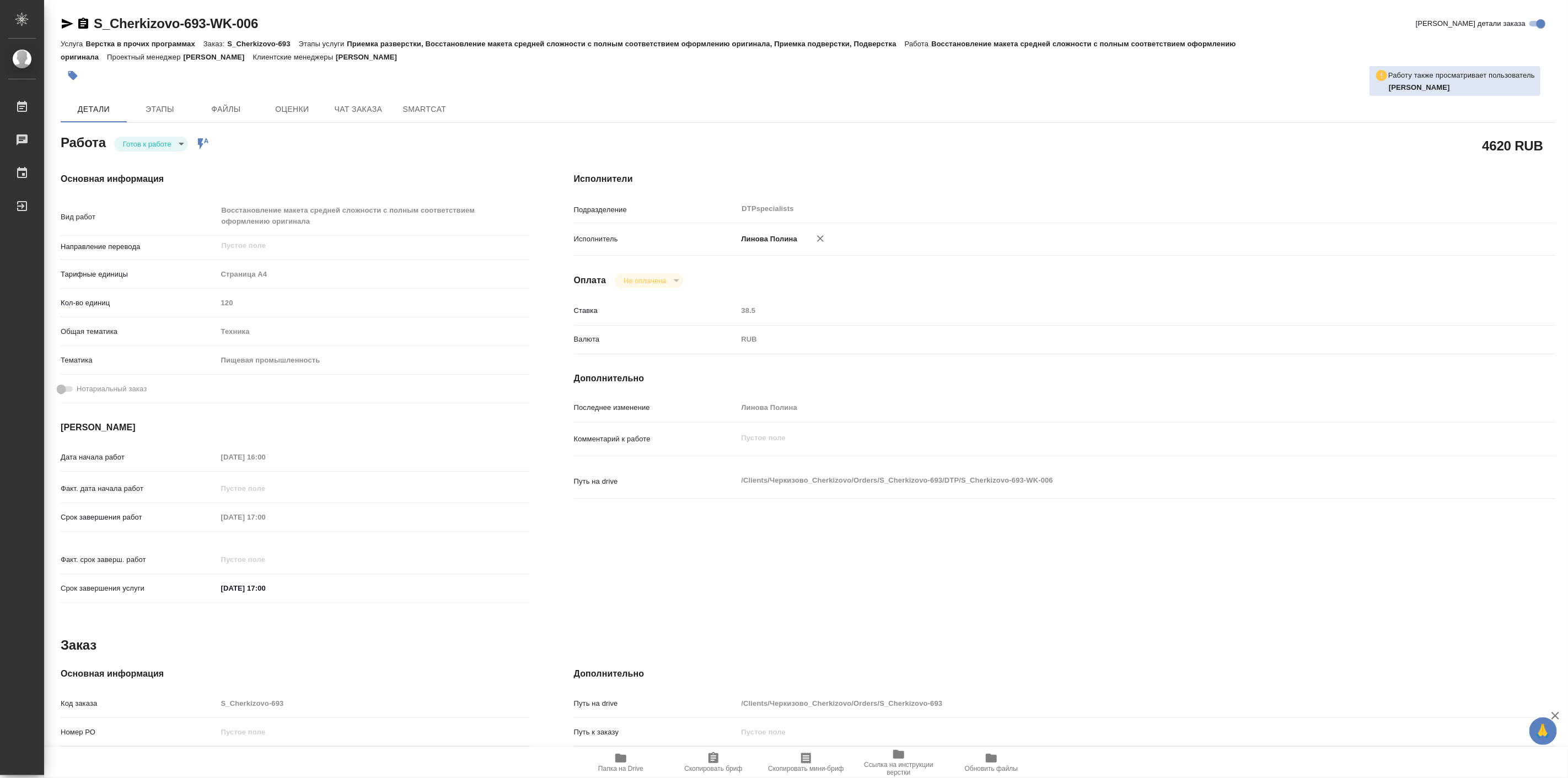
type textarea "x"
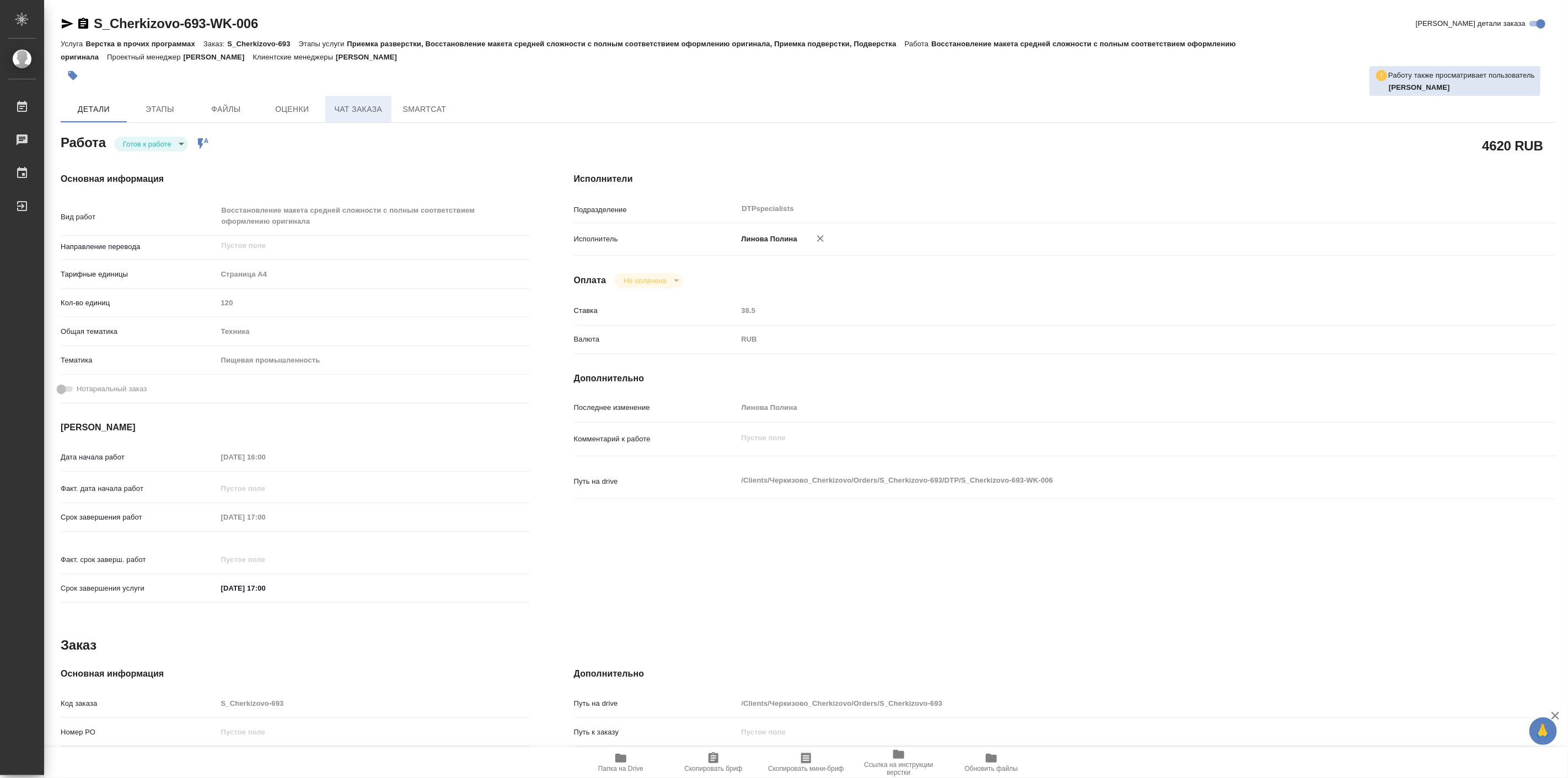
type textarea "x"
click at [362, 103] on span "Чат заказа" at bounding box center [358, 109] width 53 height 14
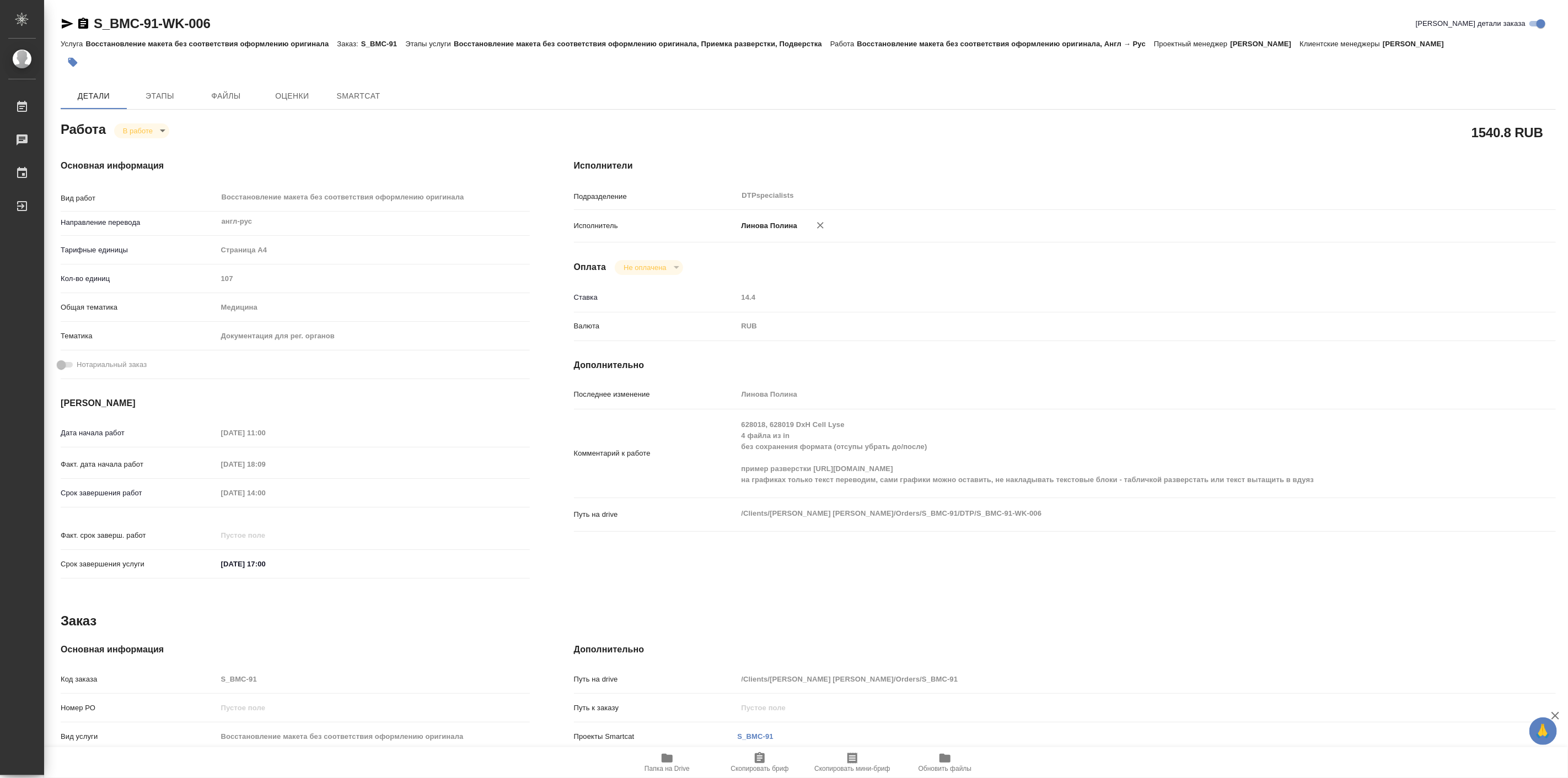
type textarea "x"
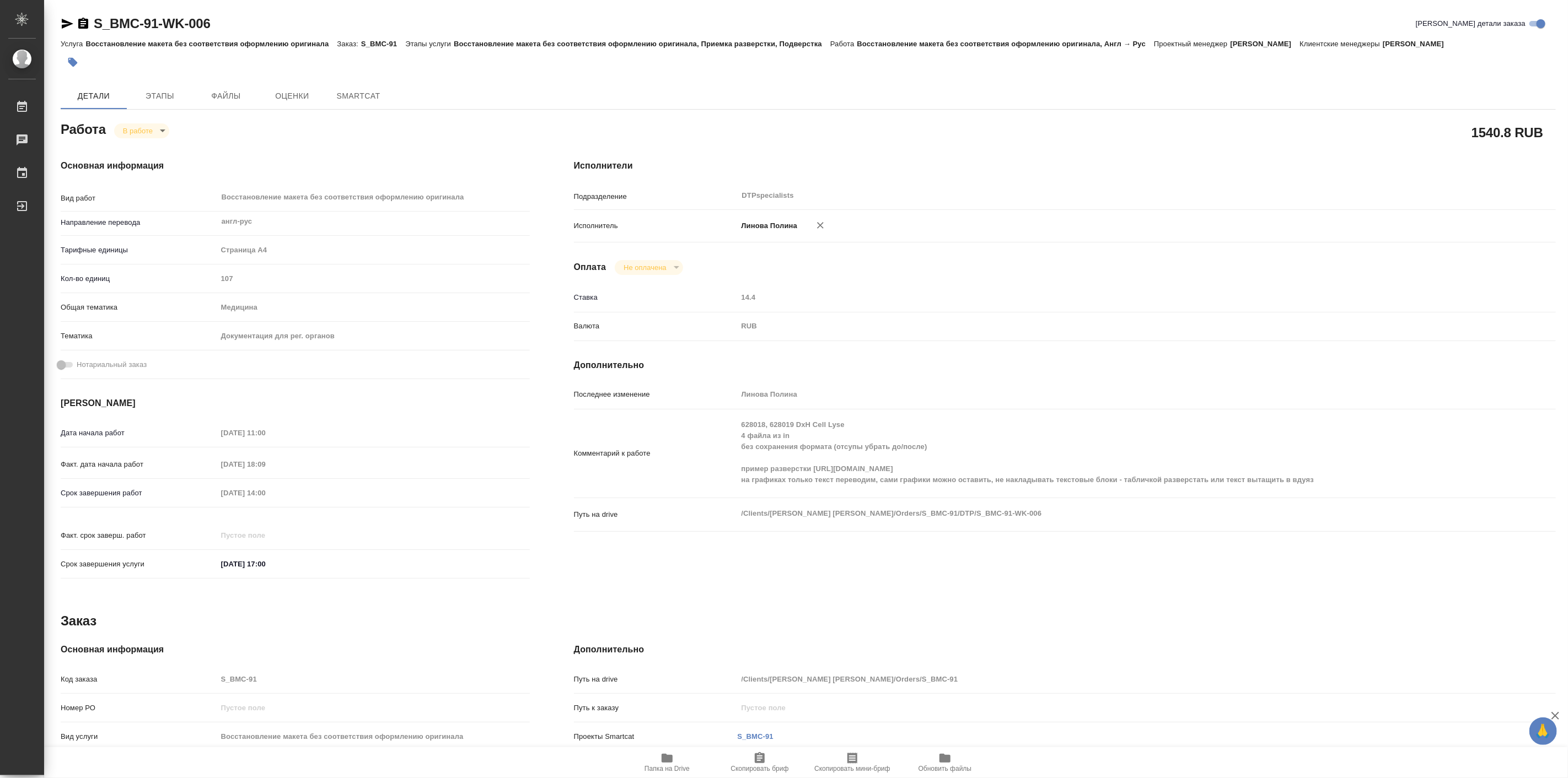
type textarea "x"
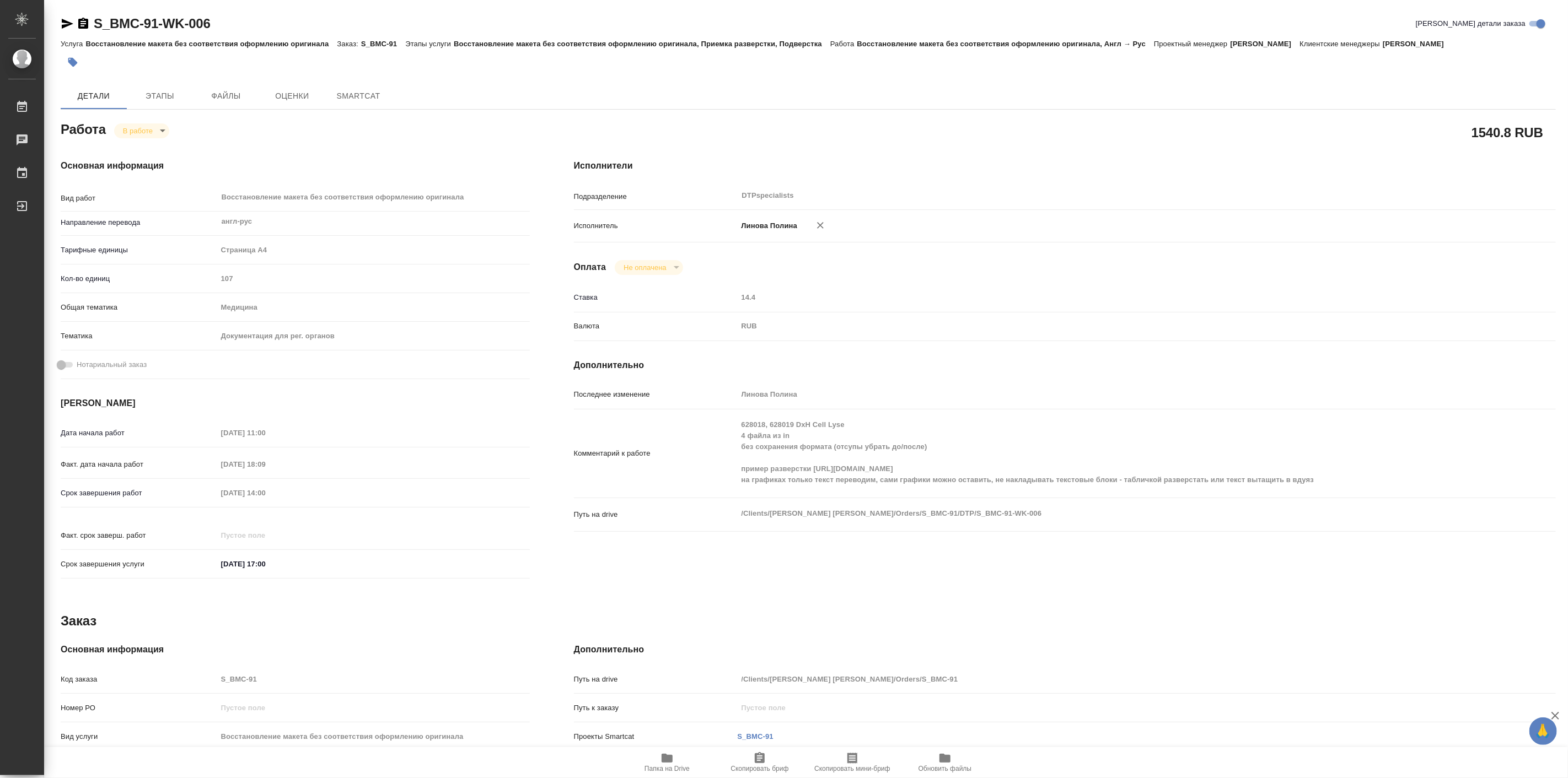
type textarea "x"
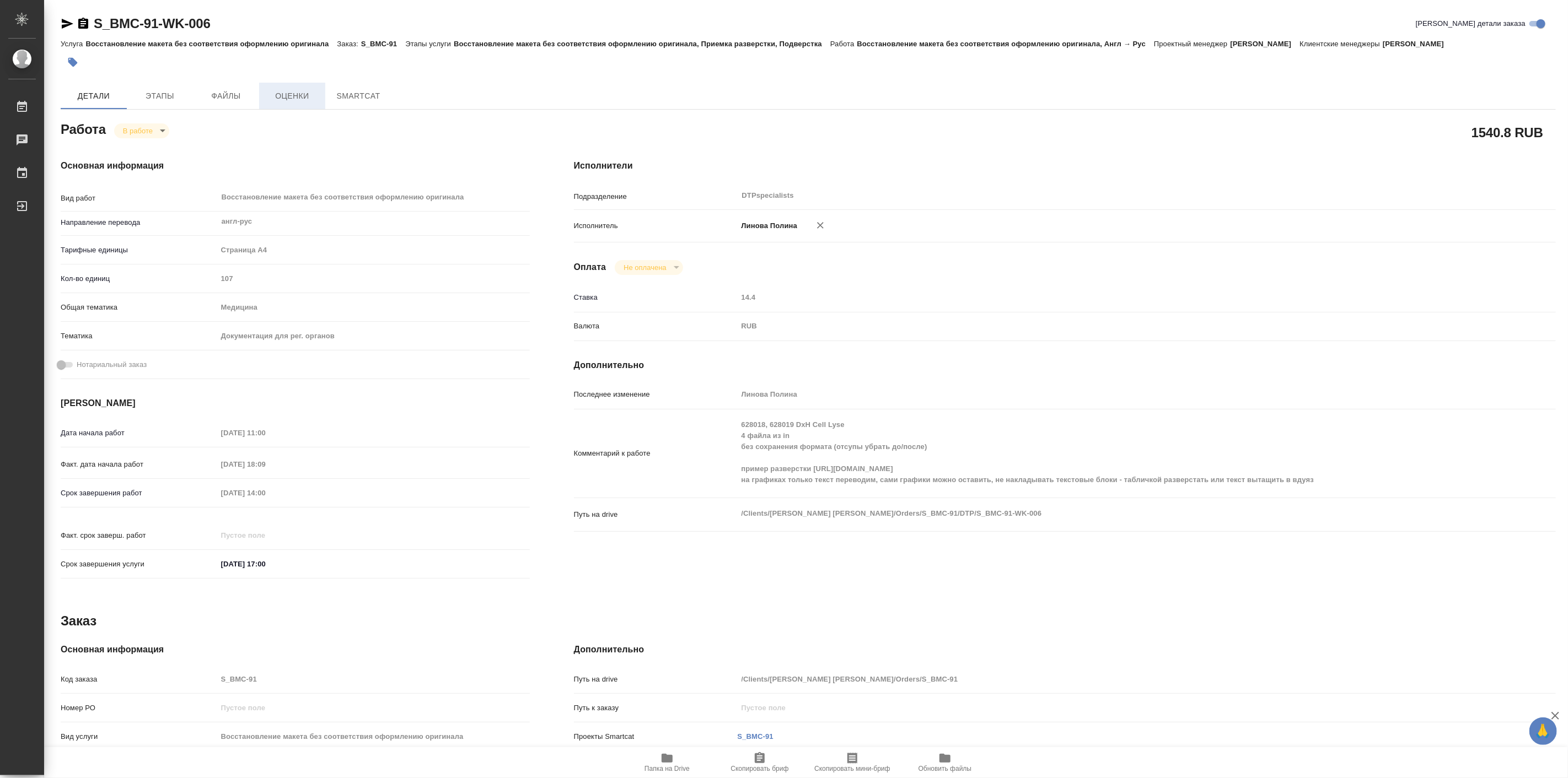
type textarea "x"
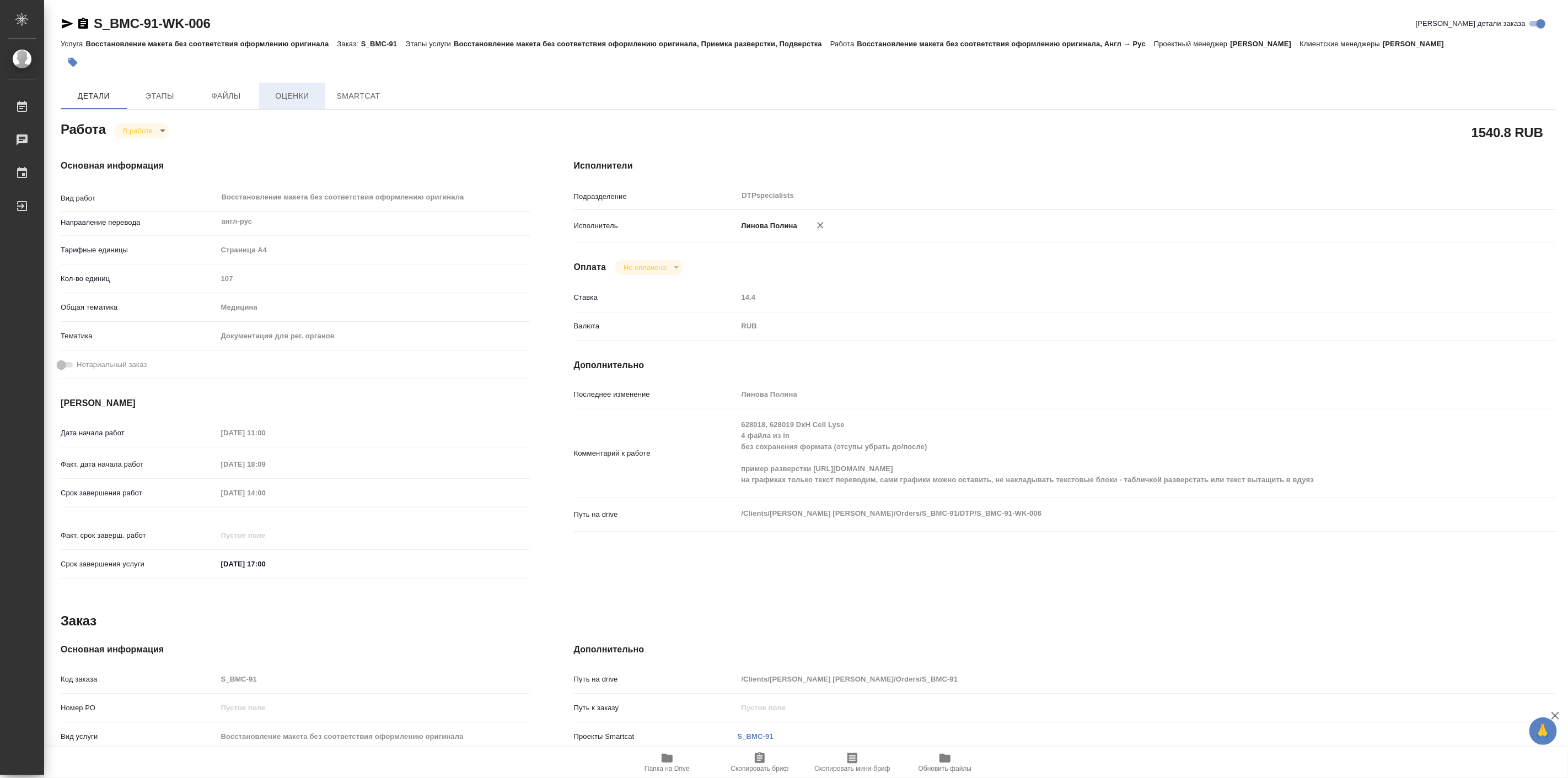
type textarea "x"
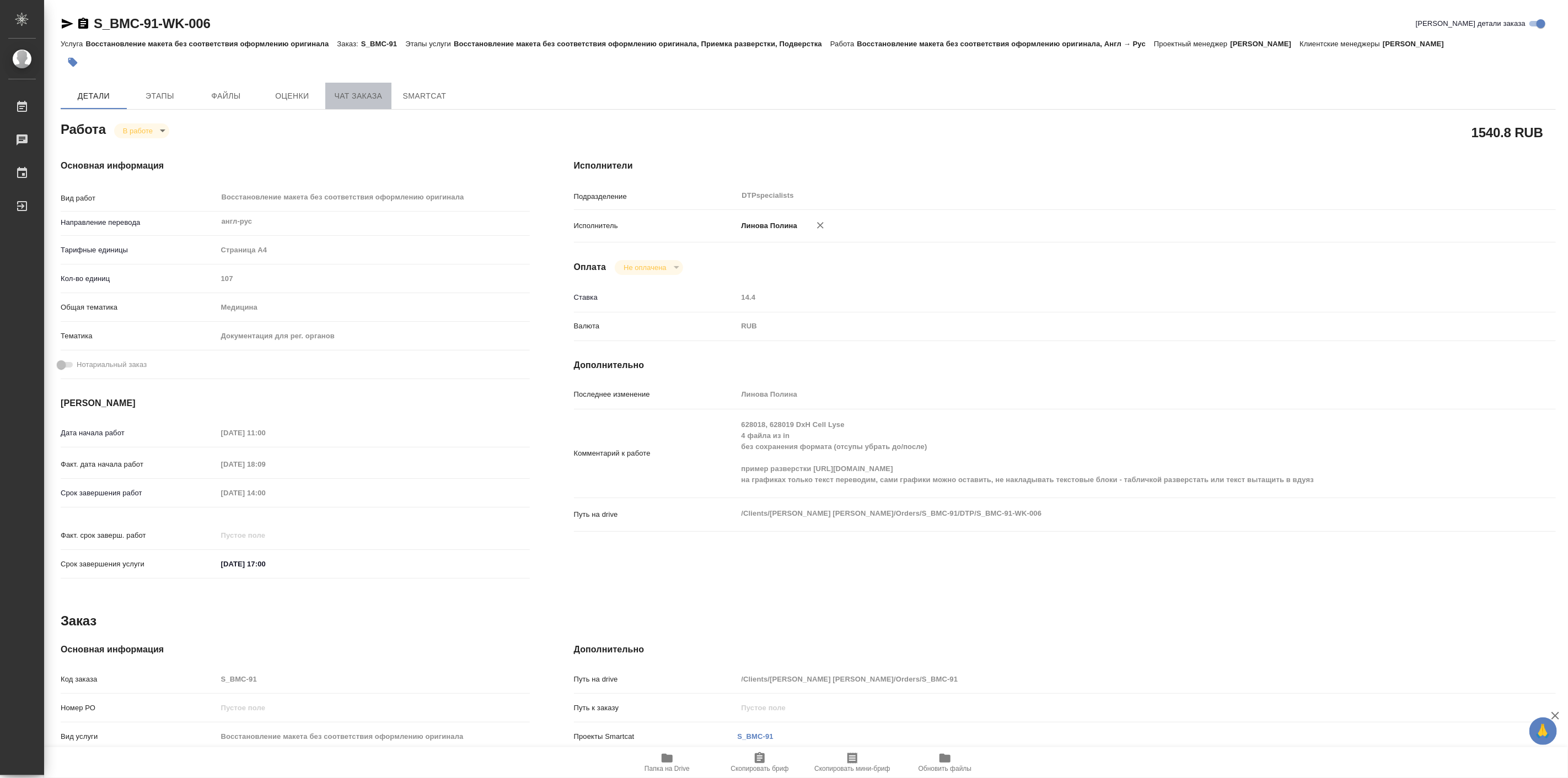
click at [355, 95] on span "Чат заказа" at bounding box center [358, 96] width 53 height 14
type textarea "x"
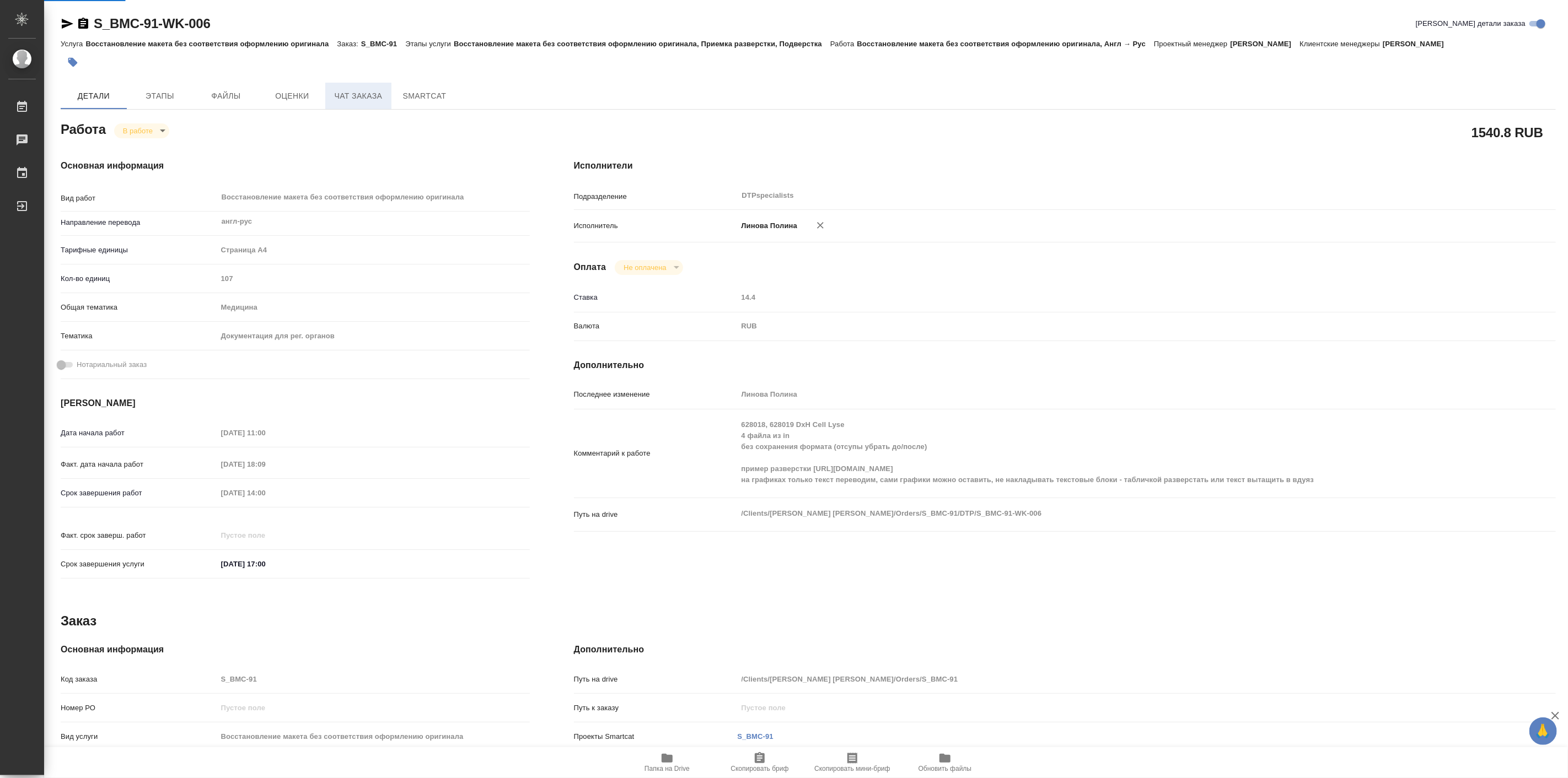
type textarea "x"
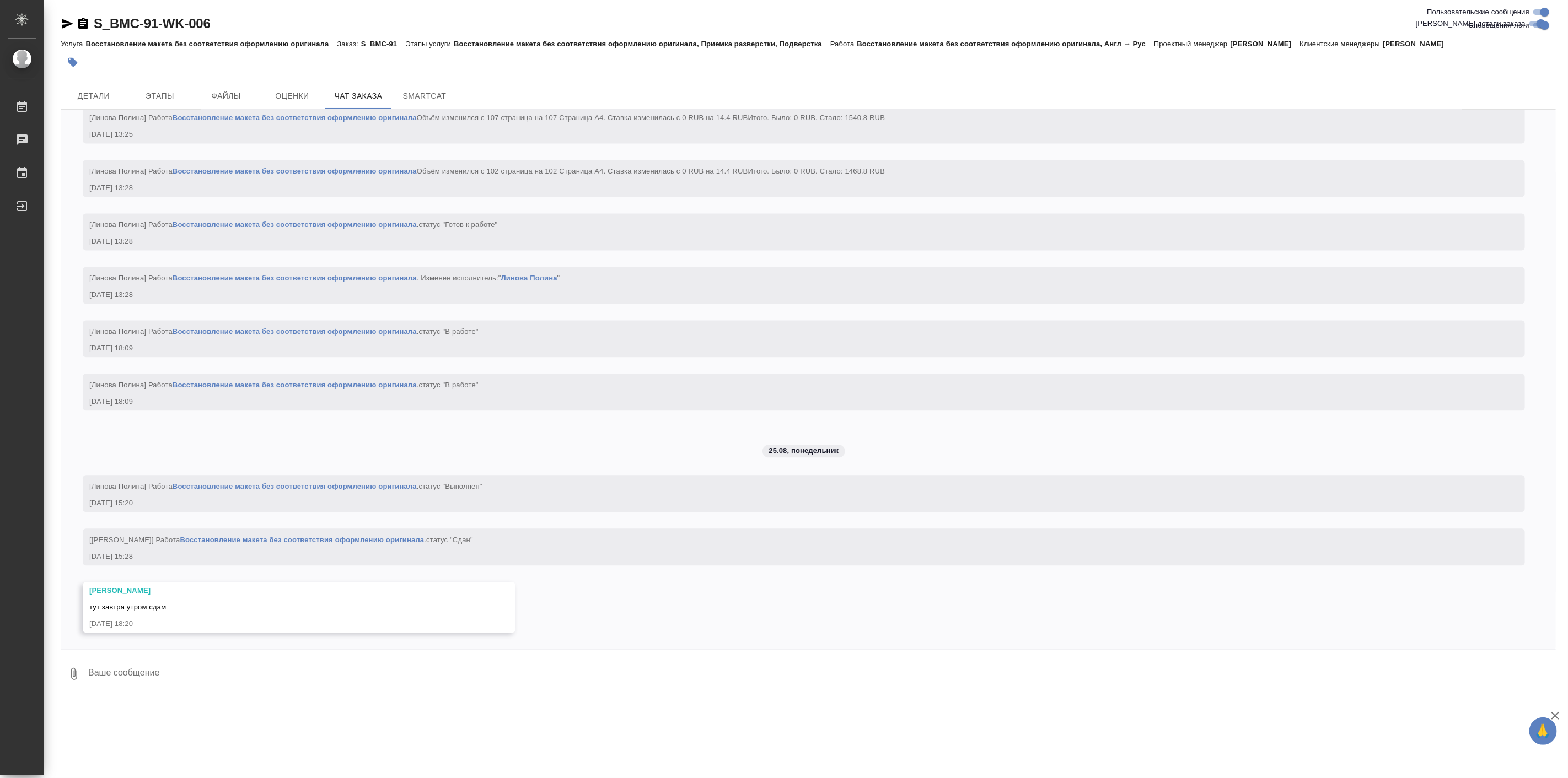
scroll to position [9147, 0]
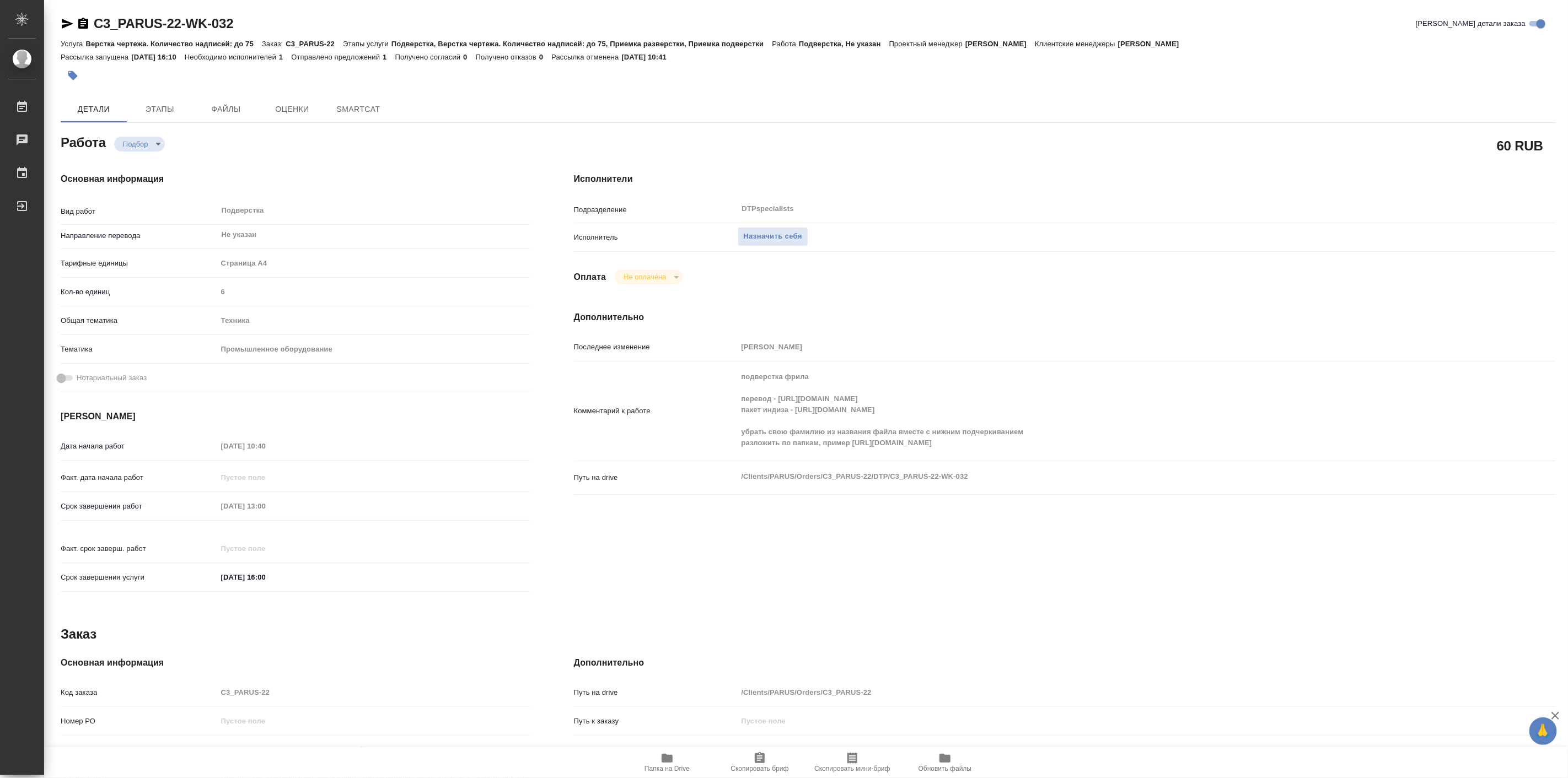
type textarea "x"
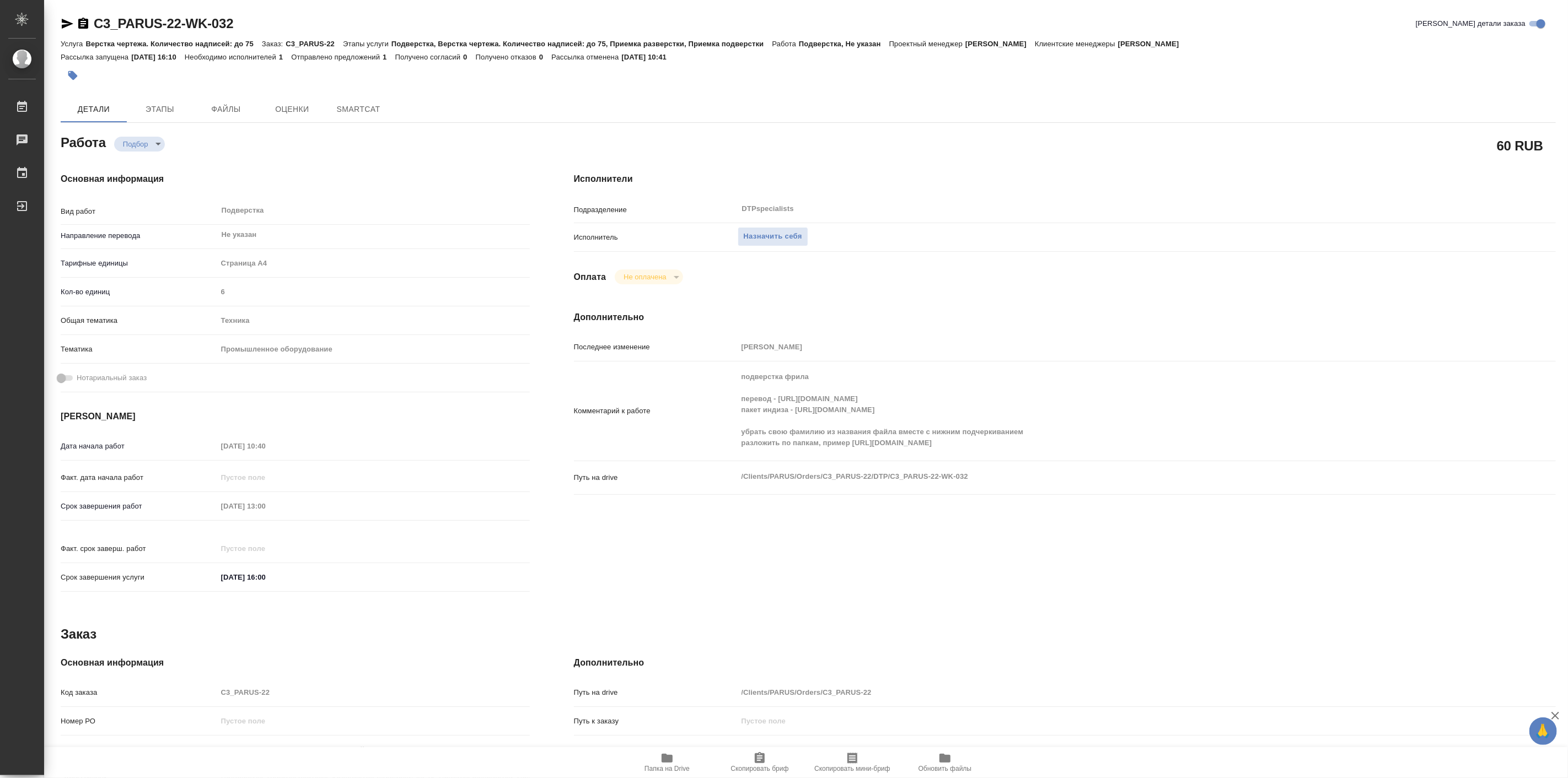
type textarea "x"
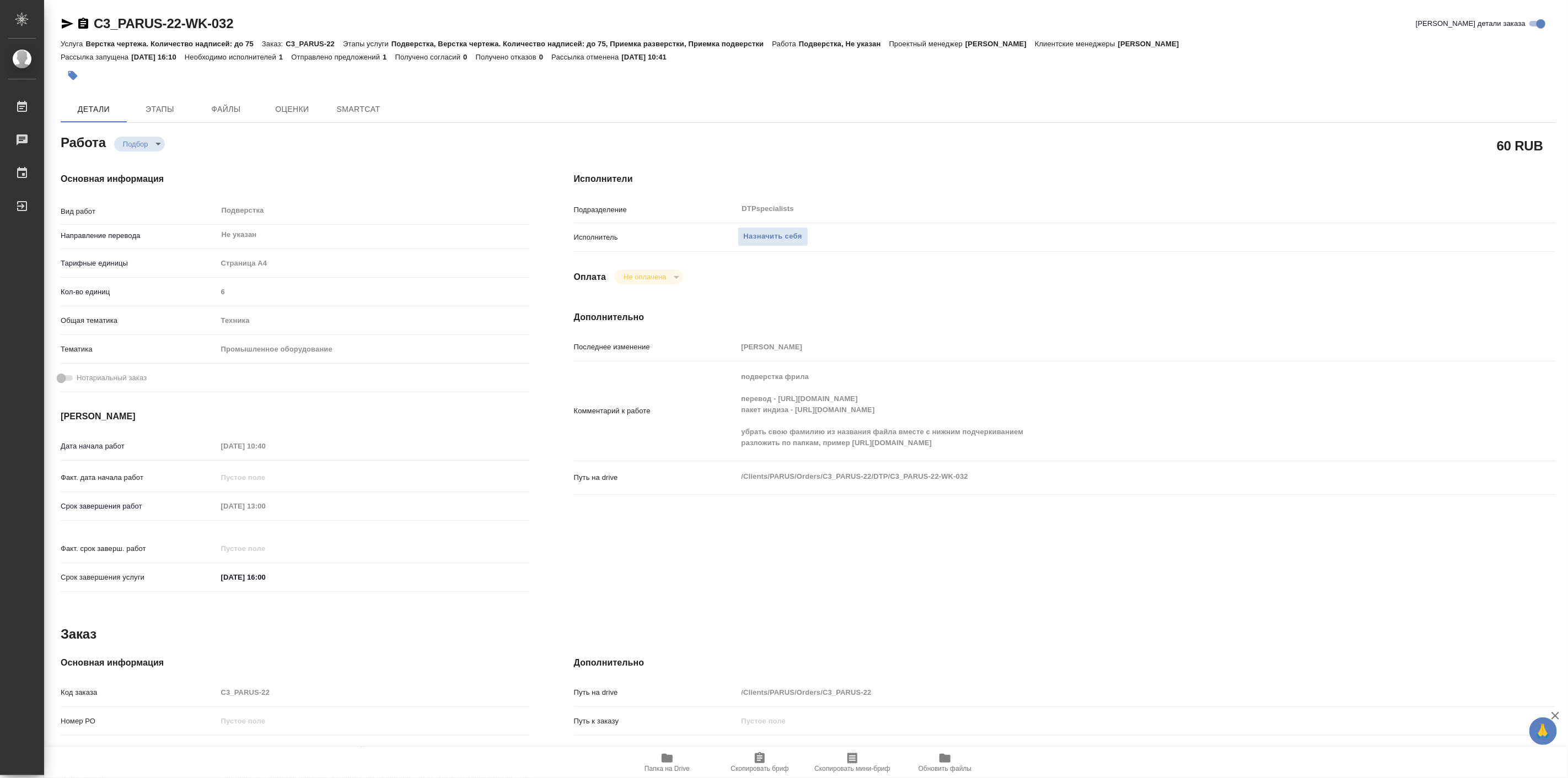
type textarea "x"
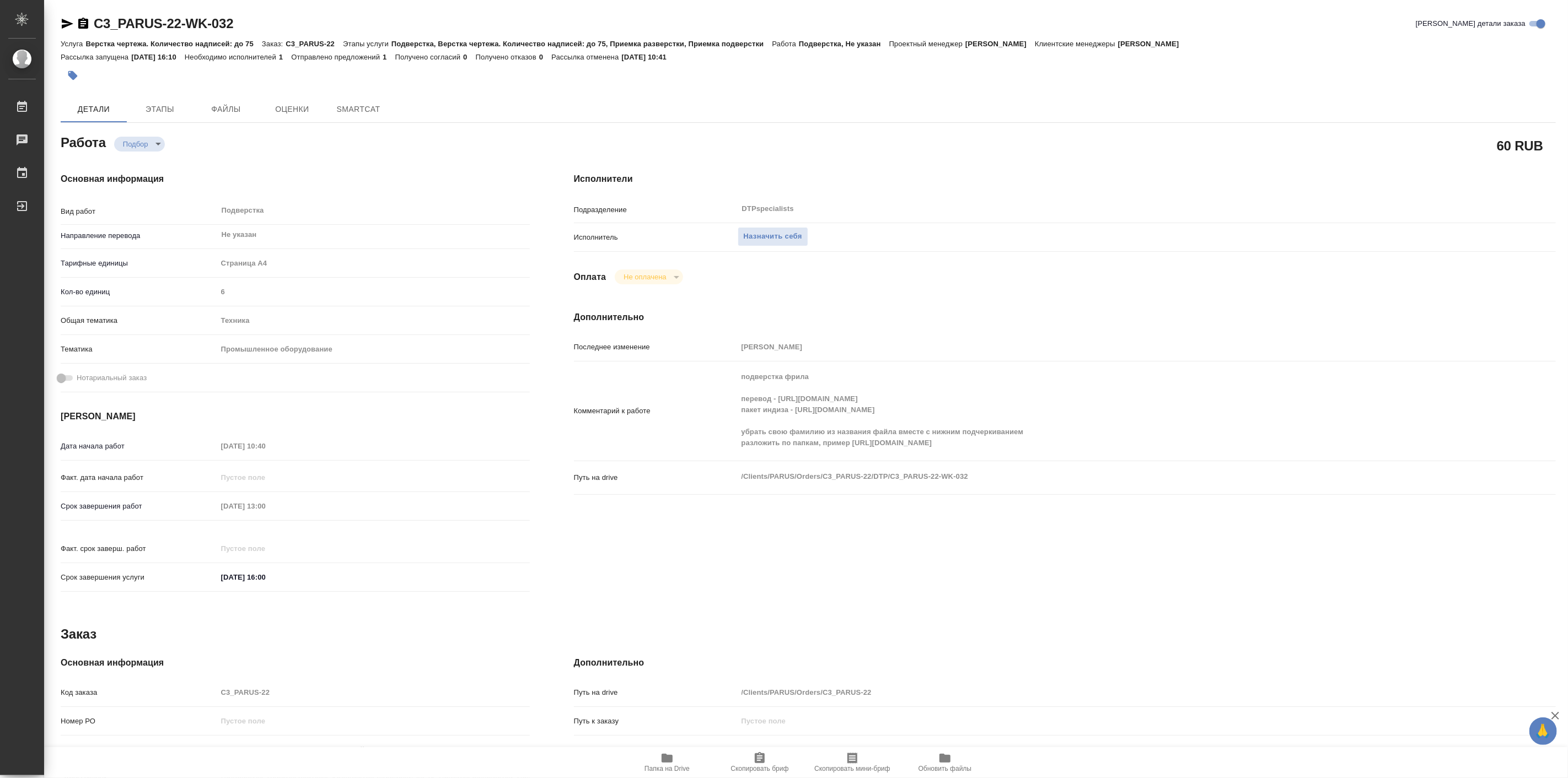
type textarea "x"
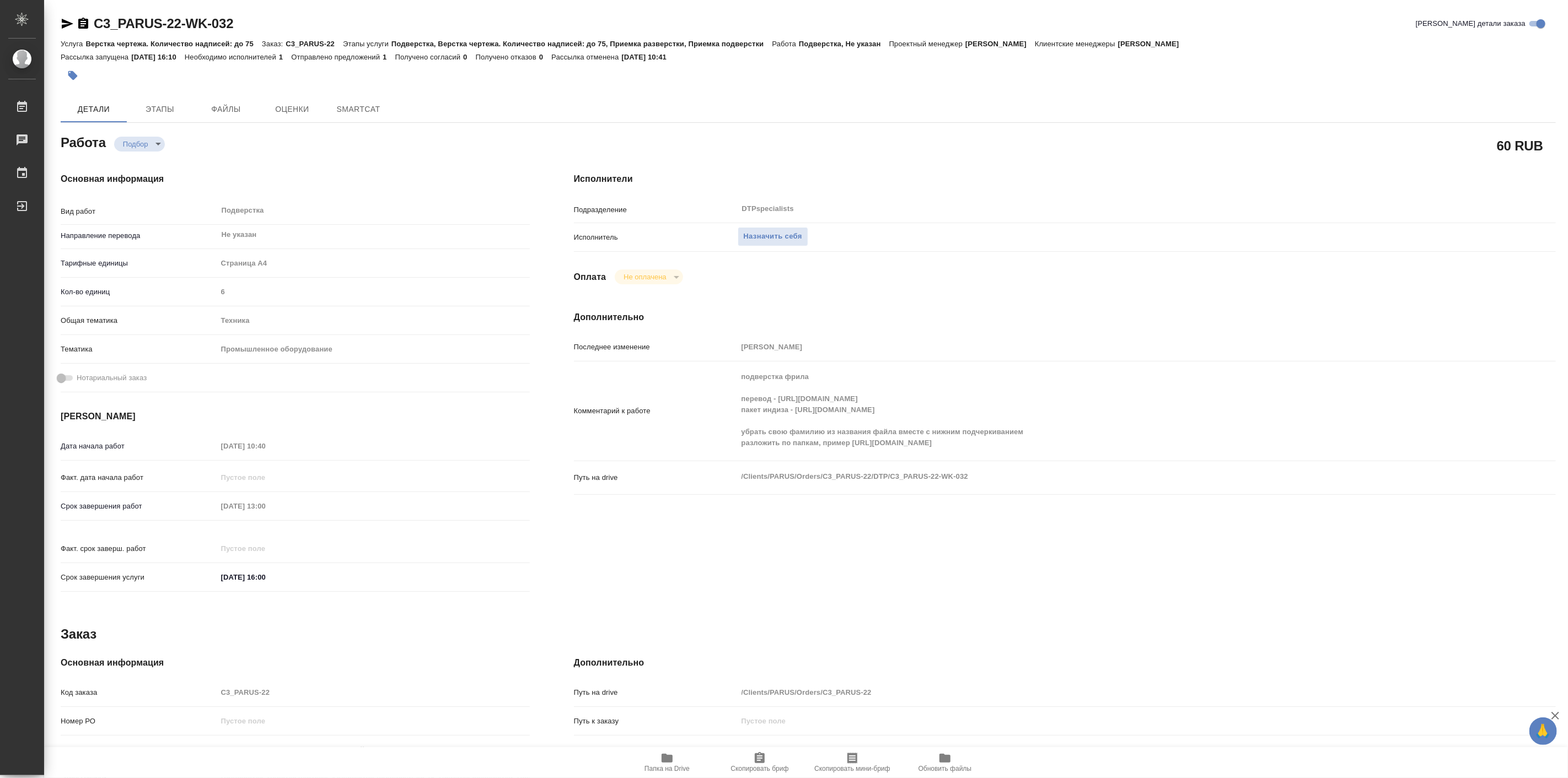
type textarea "x"
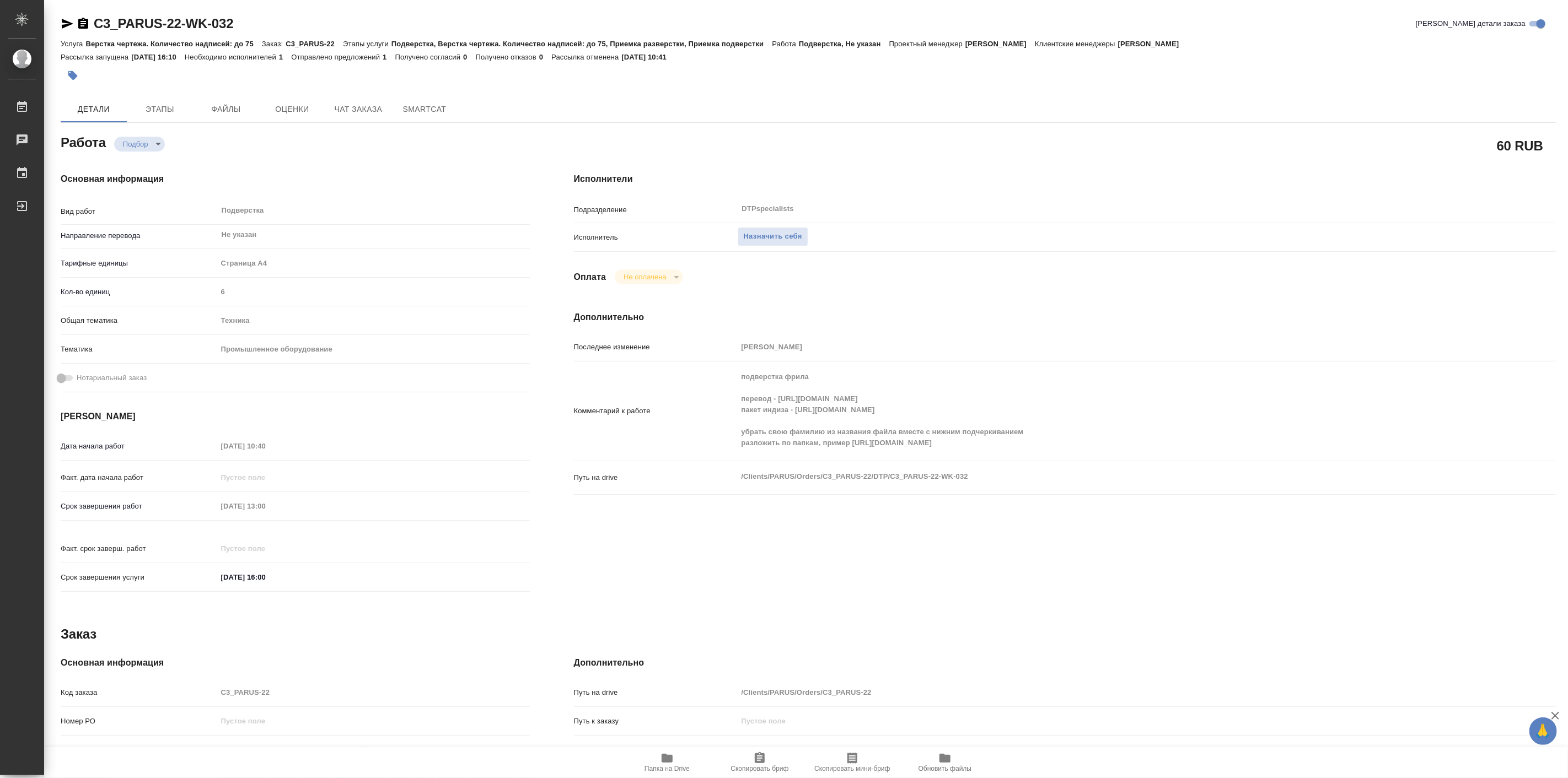
type textarea "x"
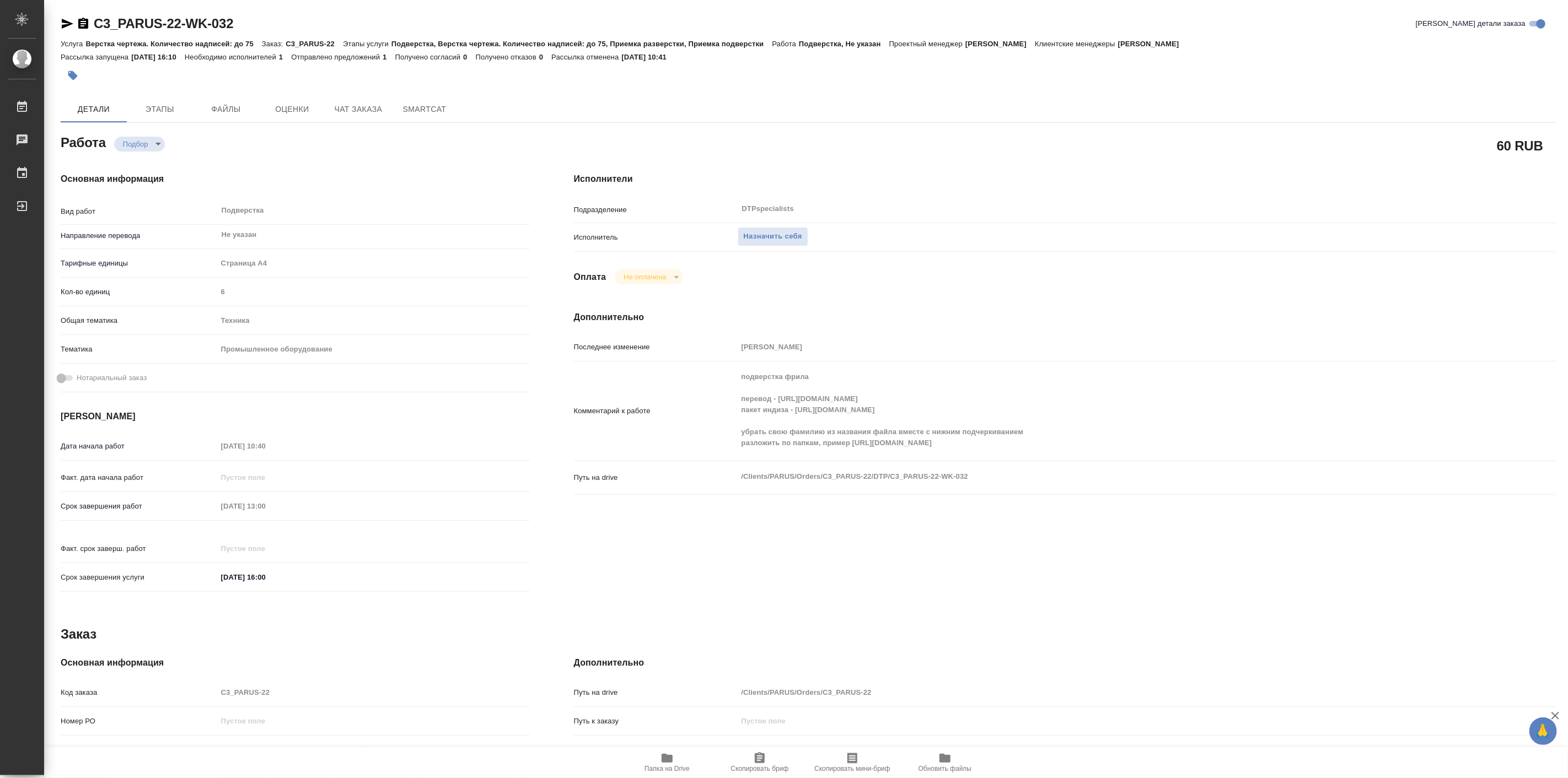
type textarea "x"
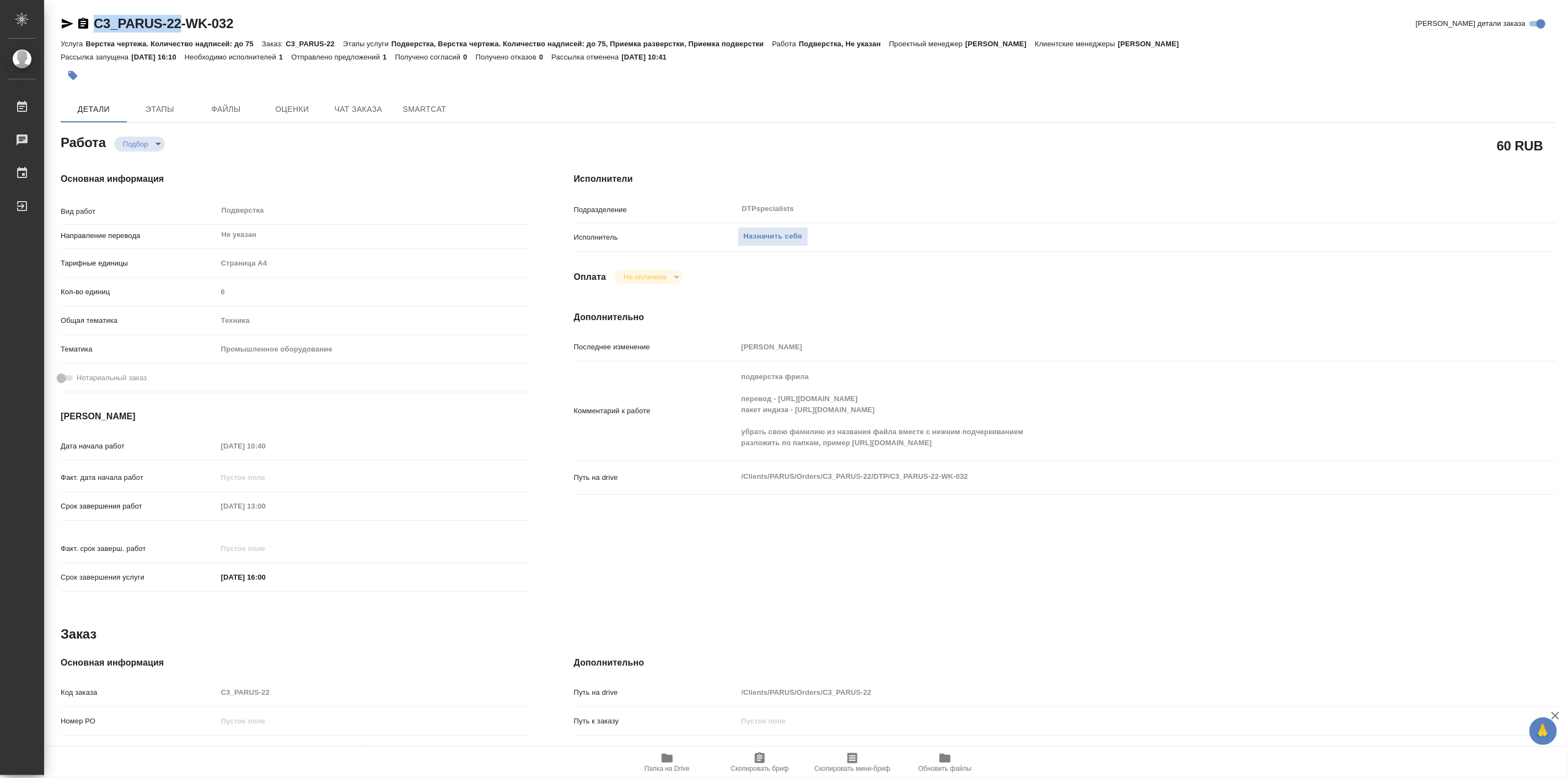
drag, startPoint x: 91, startPoint y: 9, endPoint x: 181, endPoint y: 22, distance: 90.9
click at [181, 22] on div "C3_PARUS-22-WK-032 Кратко детали заказа Услуга Верстка чертежа. Количество надп…" at bounding box center [807, 476] width 1507 height 952
copy link "C3_PARUS-22"
